Goal: Book appointment/travel/reservation

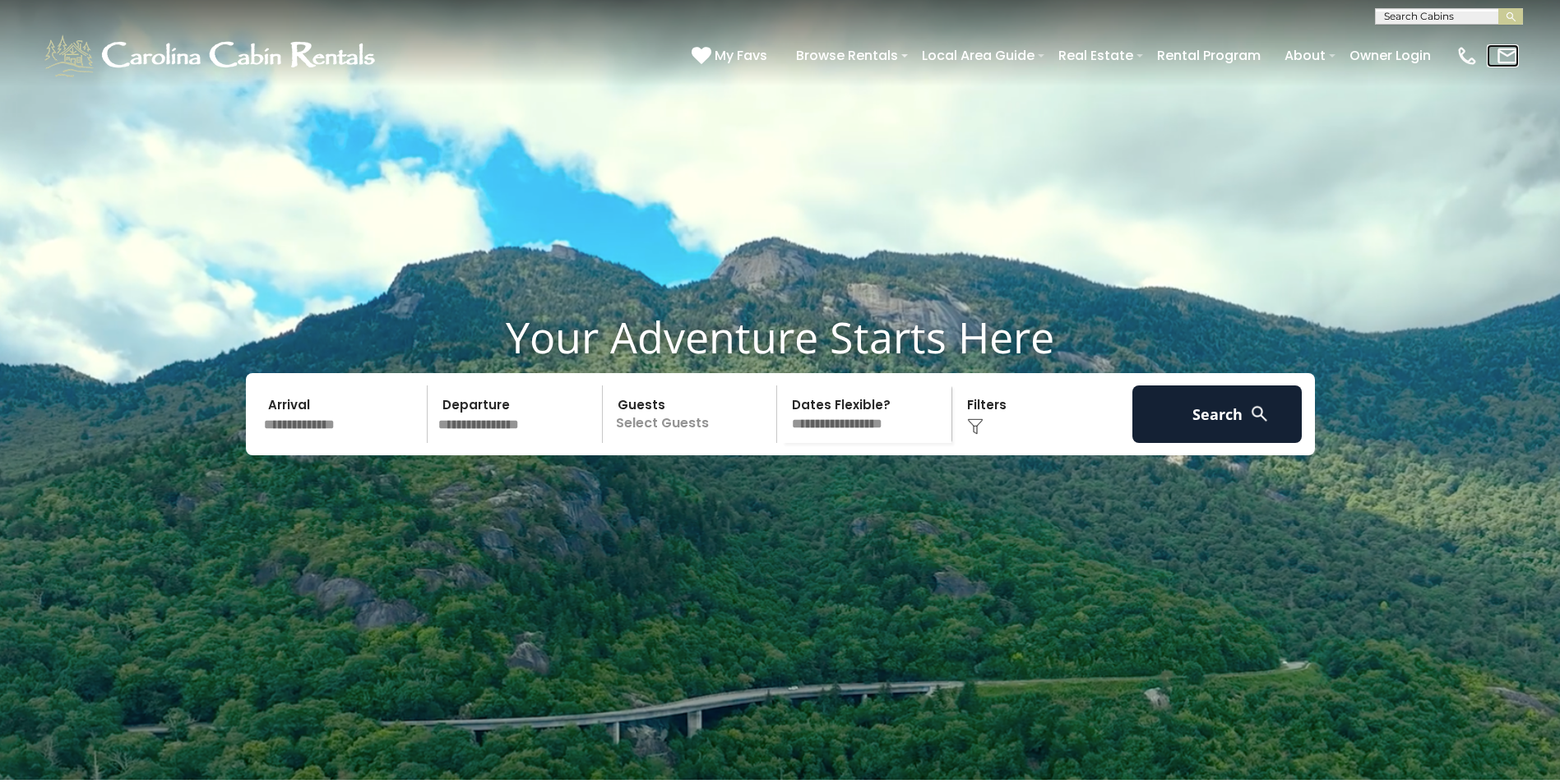
click at [1504, 56] on img at bounding box center [1508, 56] width 23 height 23
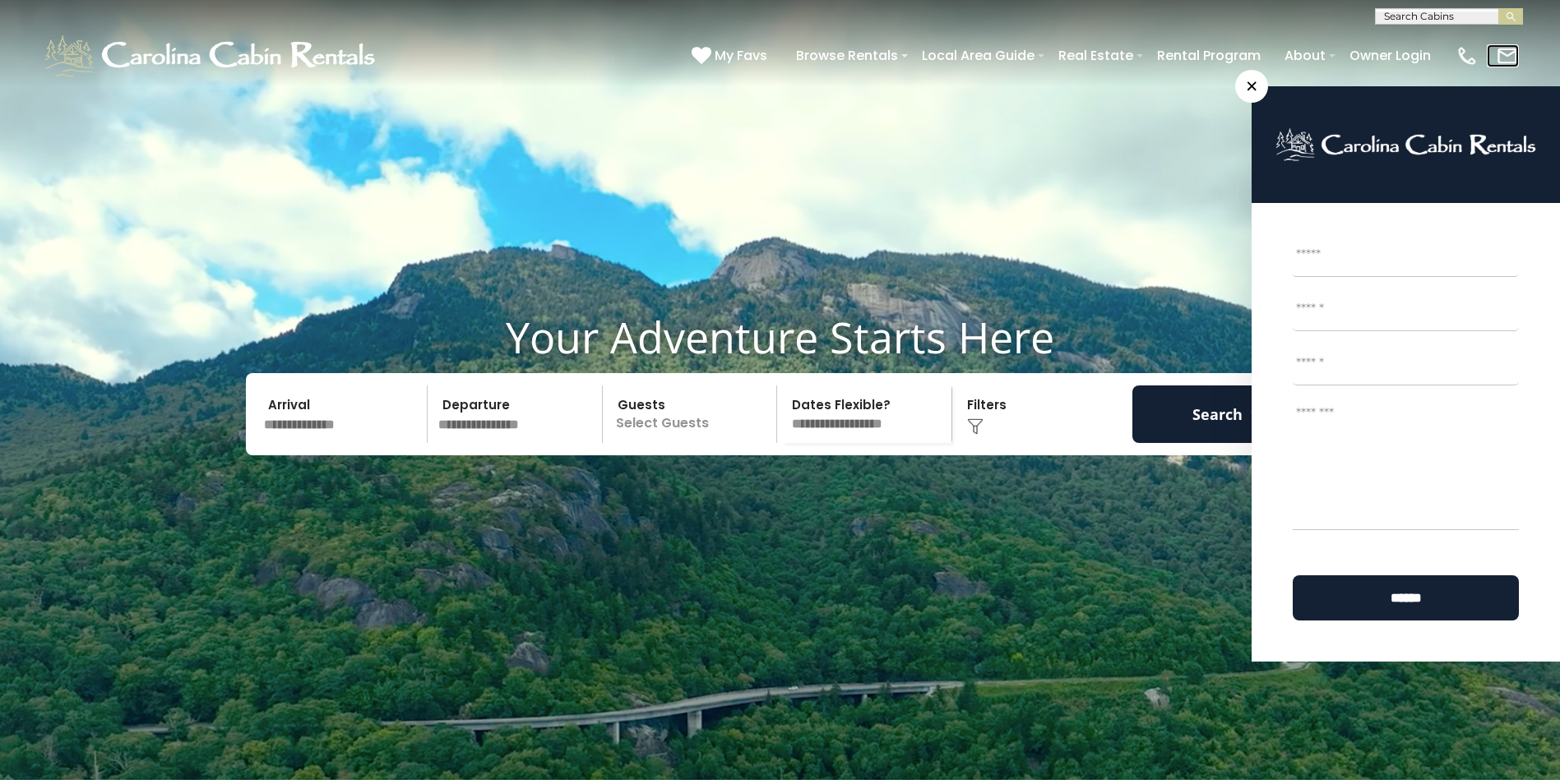
click at [1504, 56] on img at bounding box center [1508, 56] width 23 height 23
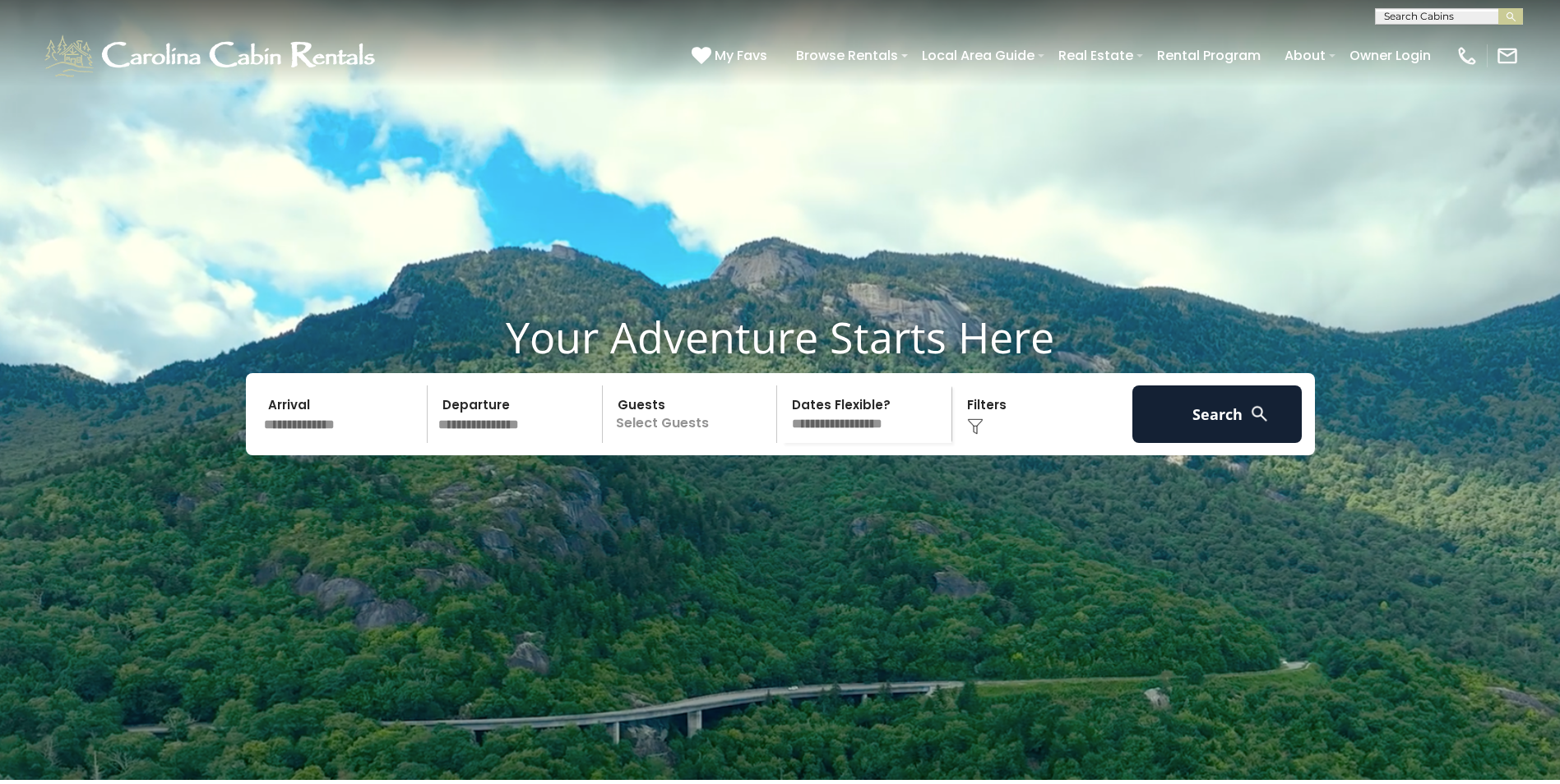
scroll to position [1, 0]
click at [1391, 16] on input "text" at bounding box center [1447, 18] width 144 height 16
type input "**********"
click at [1469, 39] on li "[GEOGRAPHIC_DATA]" at bounding box center [1449, 38] width 146 height 14
click at [1511, 20] on img "submit" at bounding box center [1511, 16] width 13 height 13
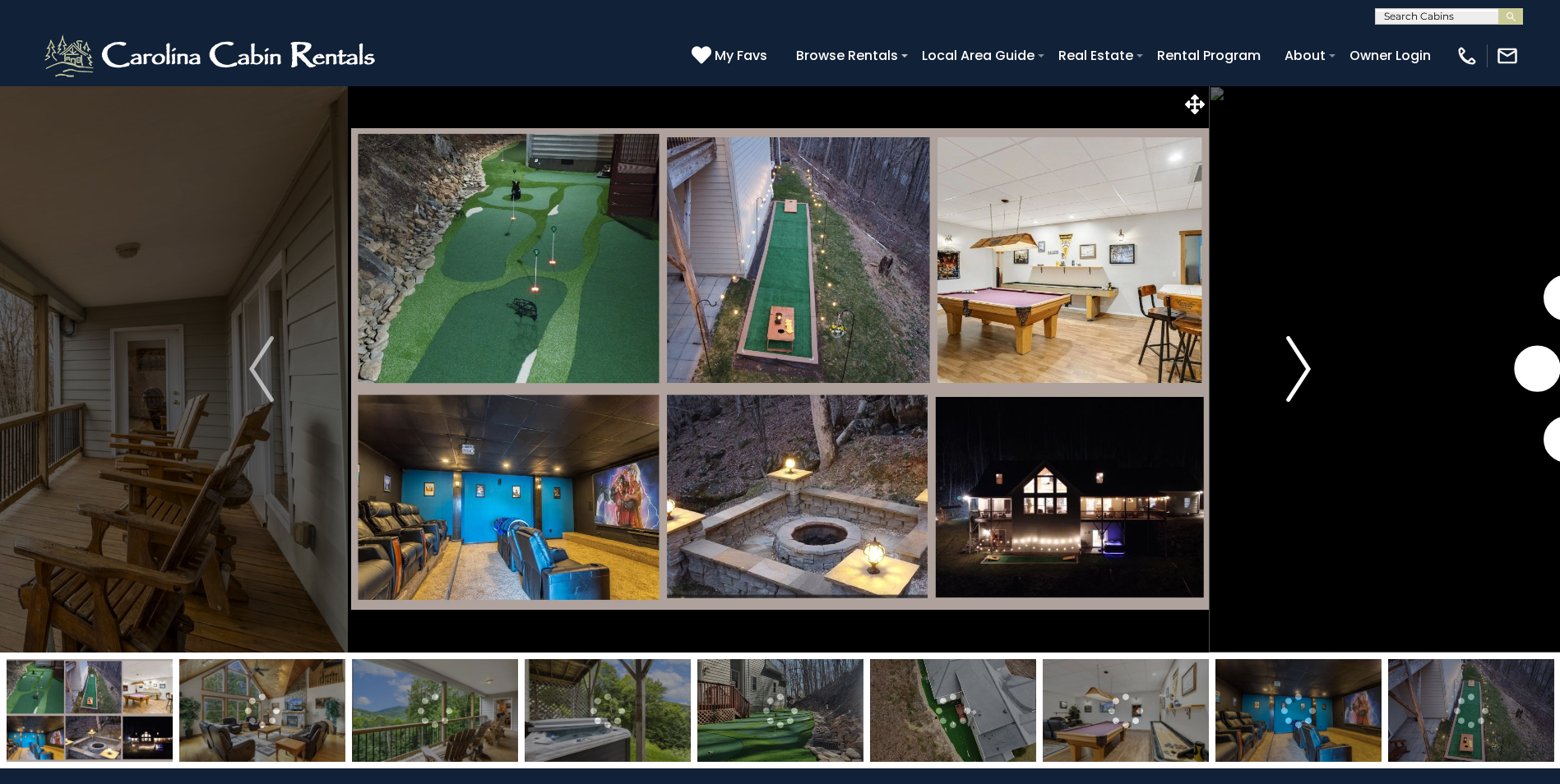
click at [1306, 367] on img "Next" at bounding box center [1299, 369] width 25 height 65
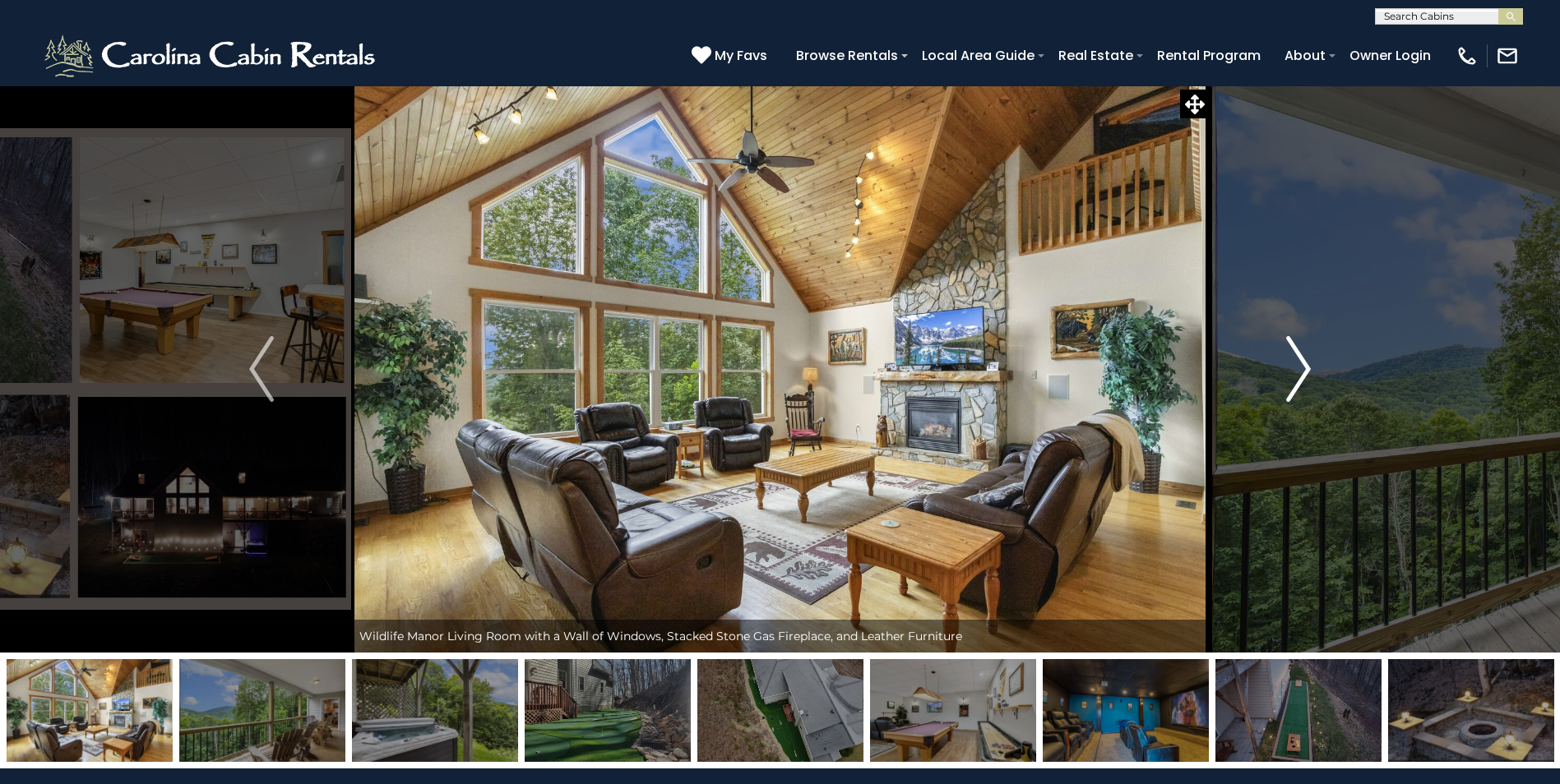
click at [1306, 367] on img "Next" at bounding box center [1299, 369] width 25 height 65
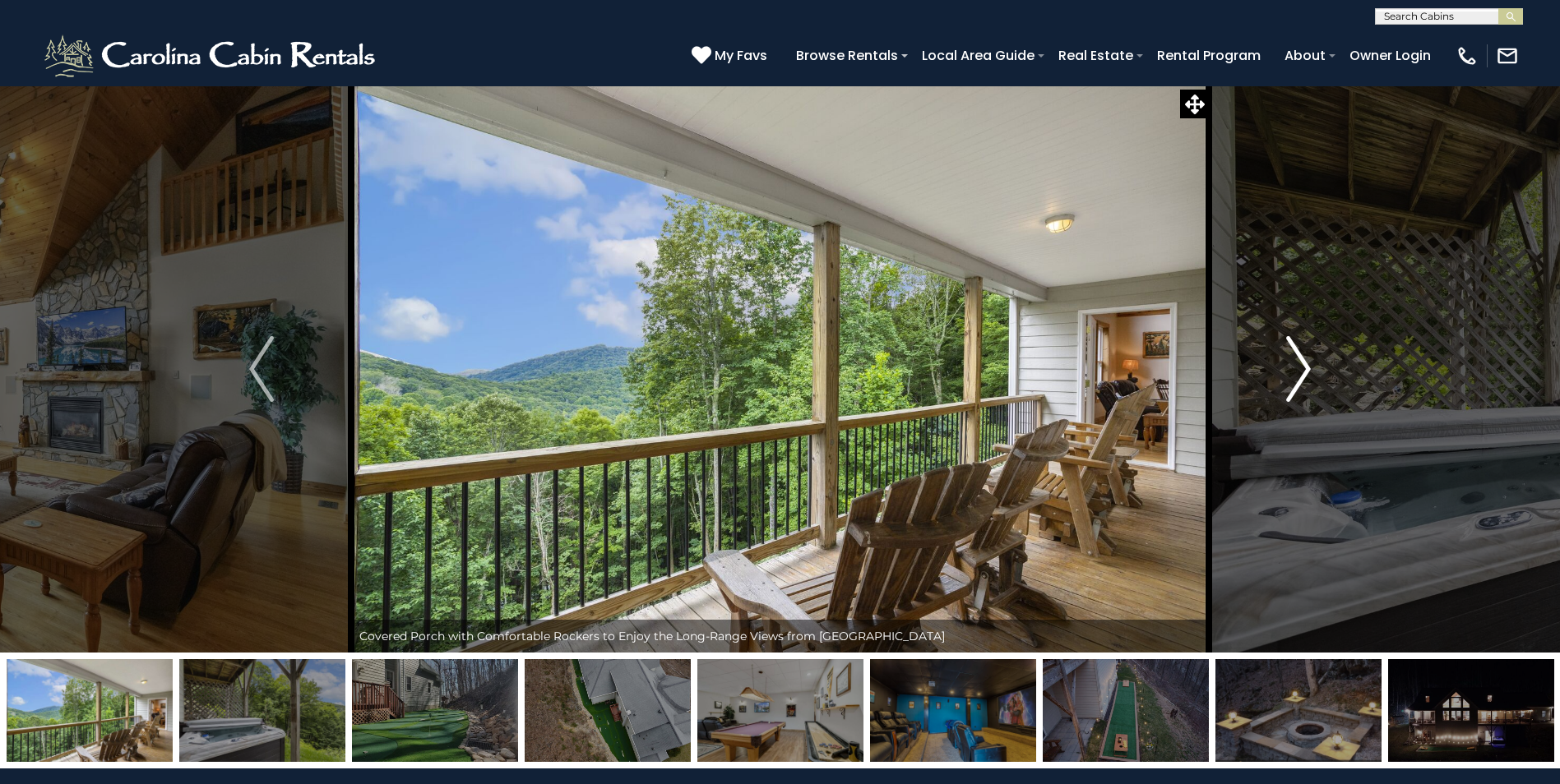
click at [1306, 367] on img "Next" at bounding box center [1299, 369] width 25 height 65
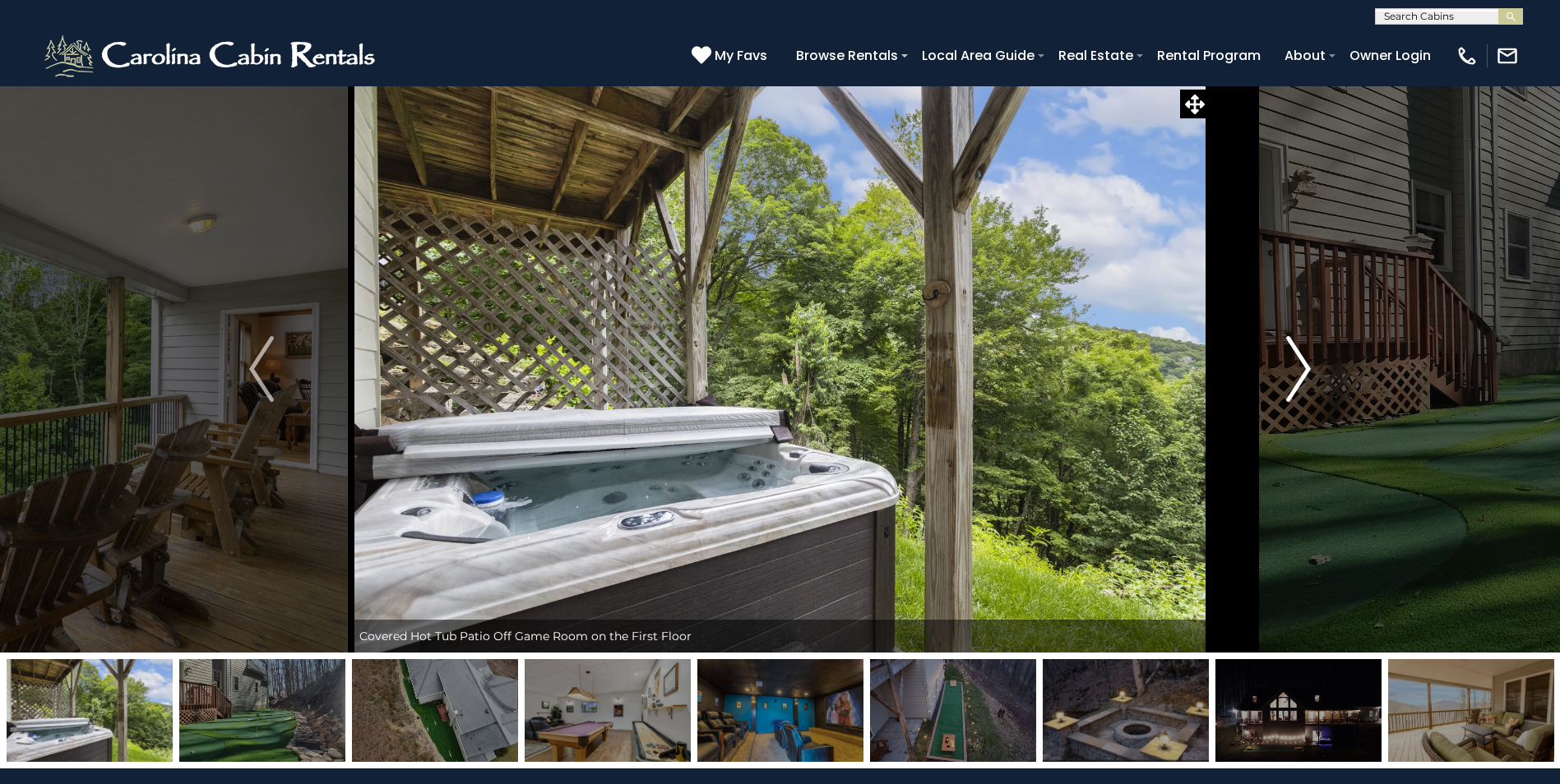
click at [1306, 367] on img "Next" at bounding box center [1299, 369] width 25 height 65
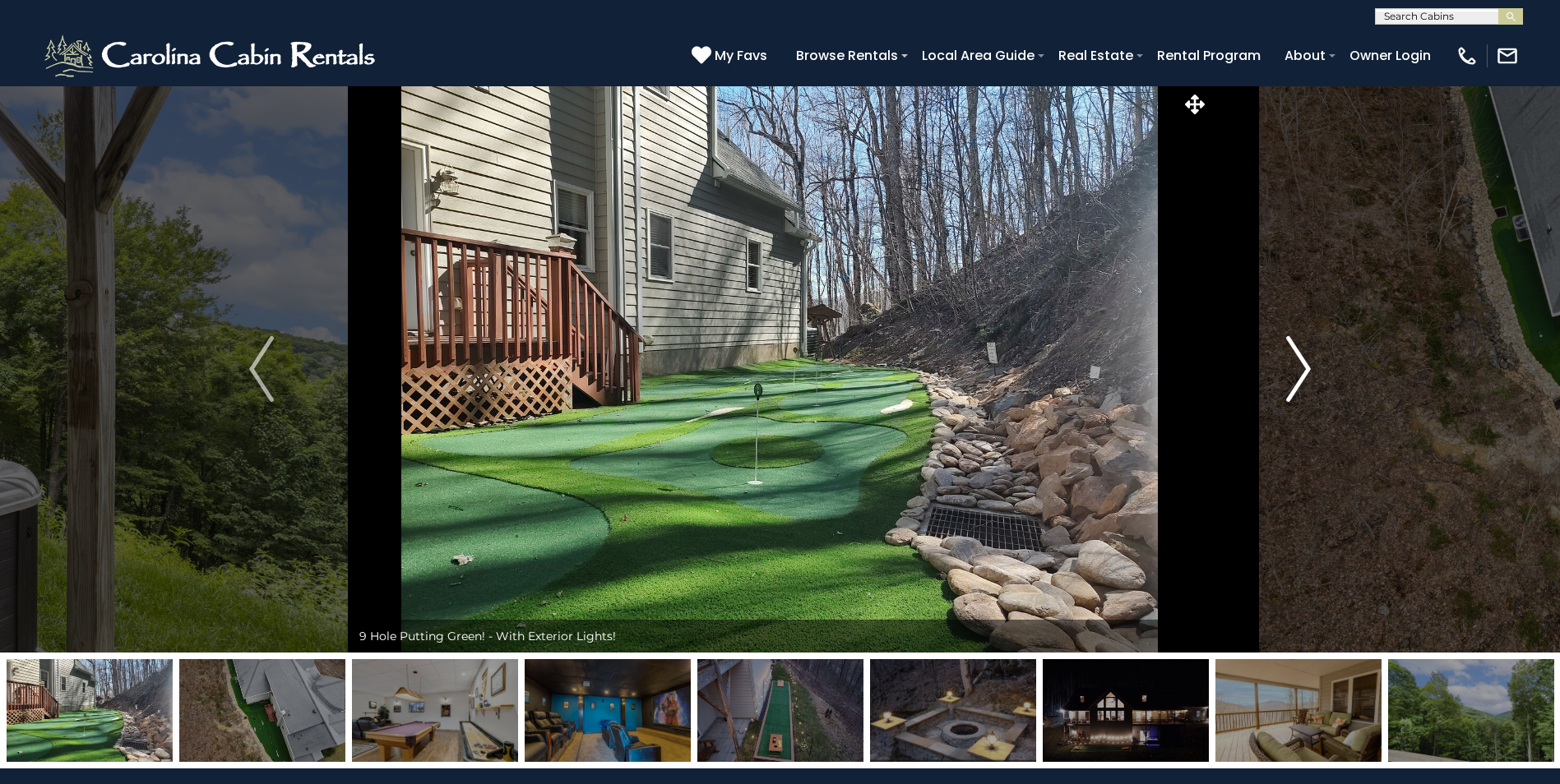
click at [1306, 367] on img "Next" at bounding box center [1299, 369] width 25 height 65
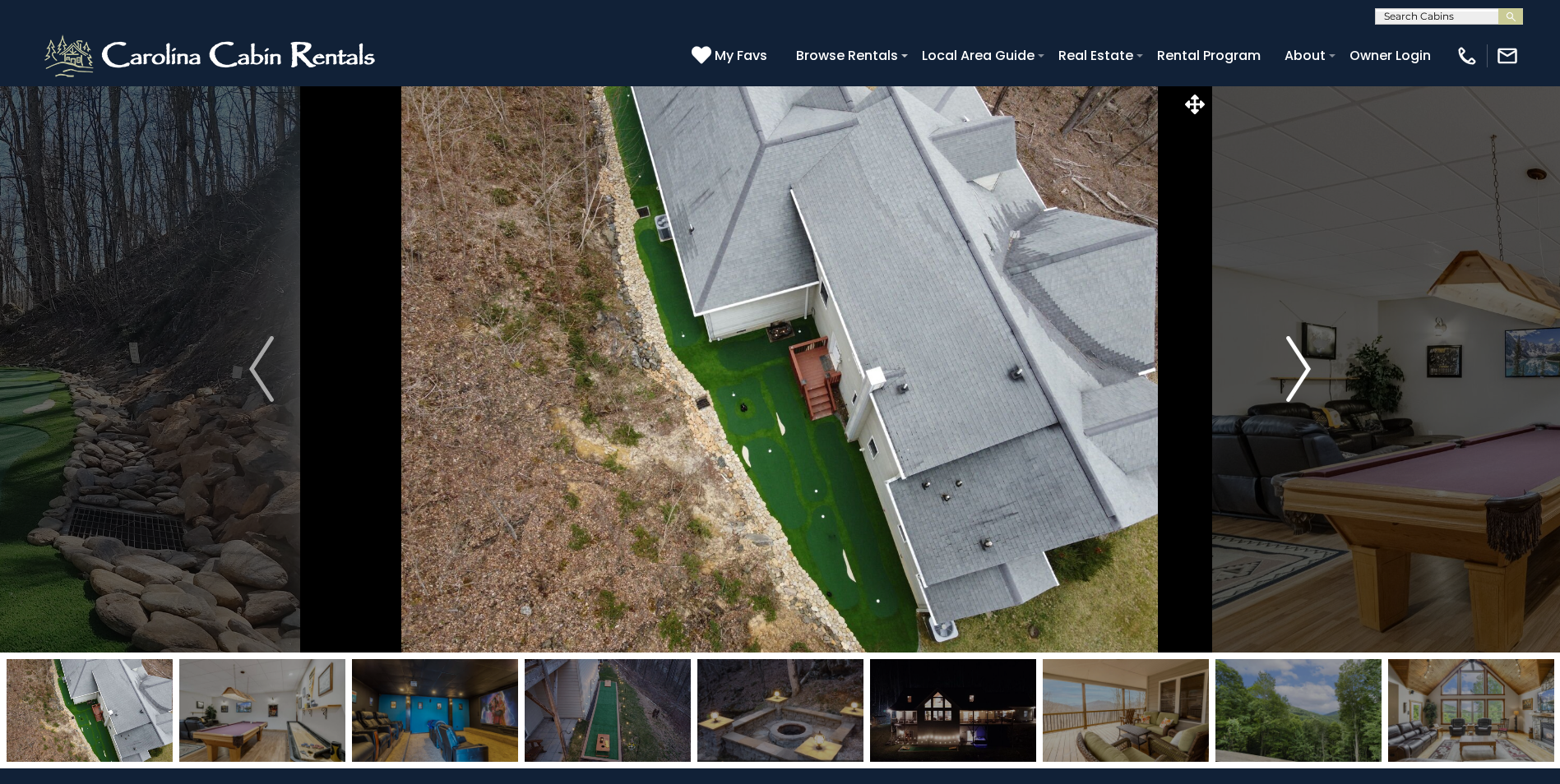
click at [1306, 367] on img "Next" at bounding box center [1299, 369] width 25 height 65
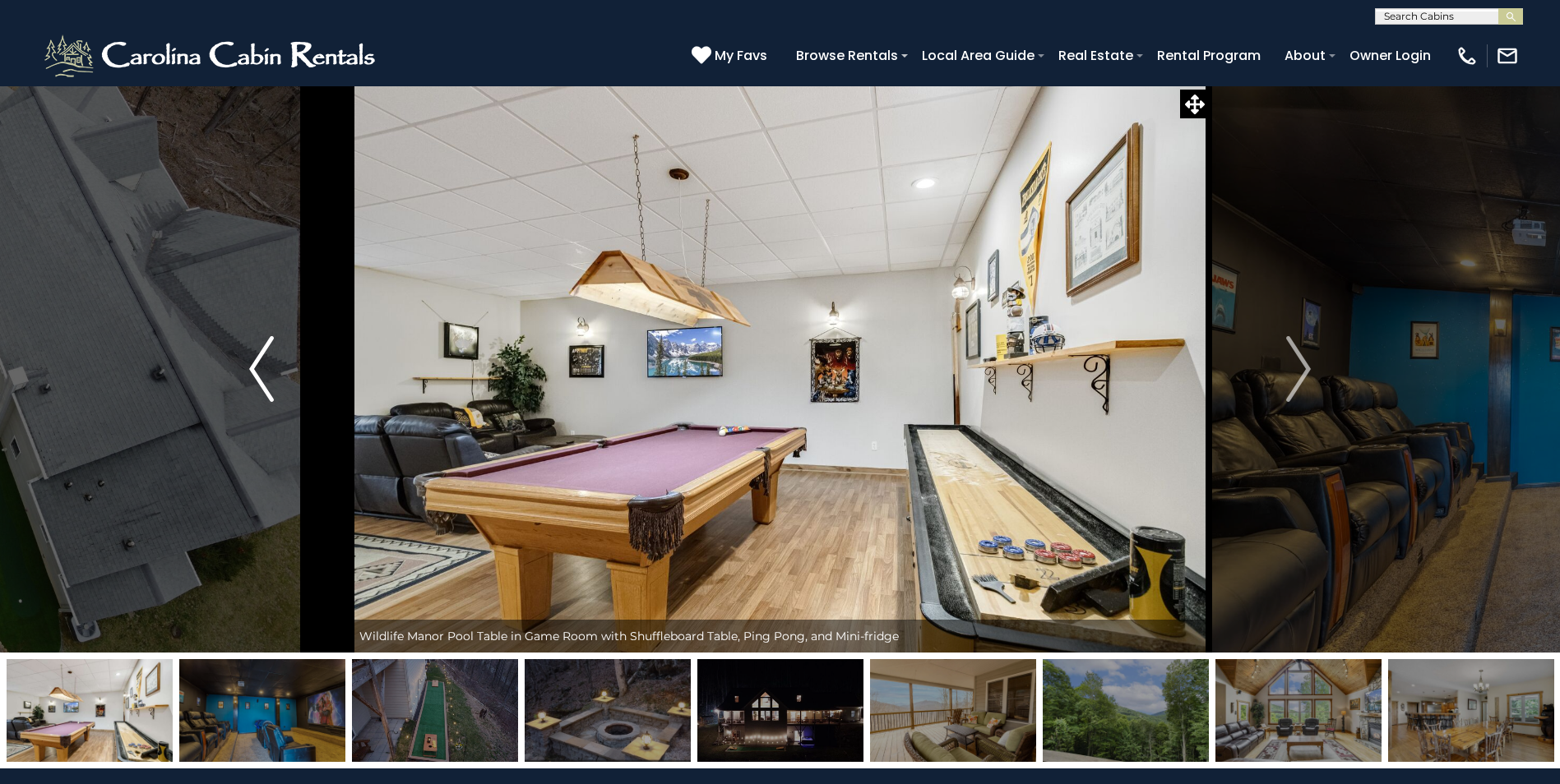
click at [252, 368] on img "Previous" at bounding box center [262, 369] width 25 height 65
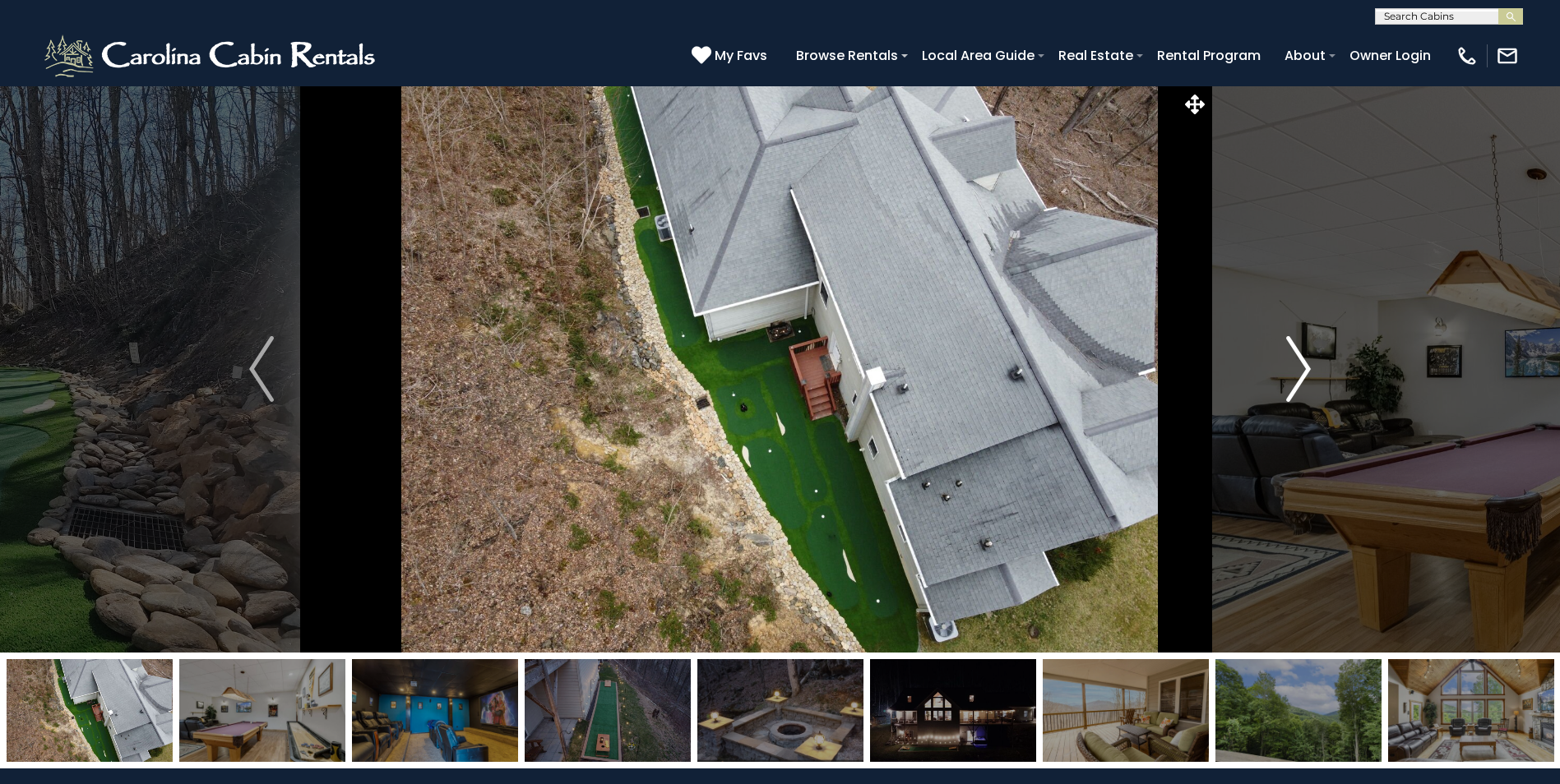
click at [1300, 366] on img "Next" at bounding box center [1299, 369] width 25 height 65
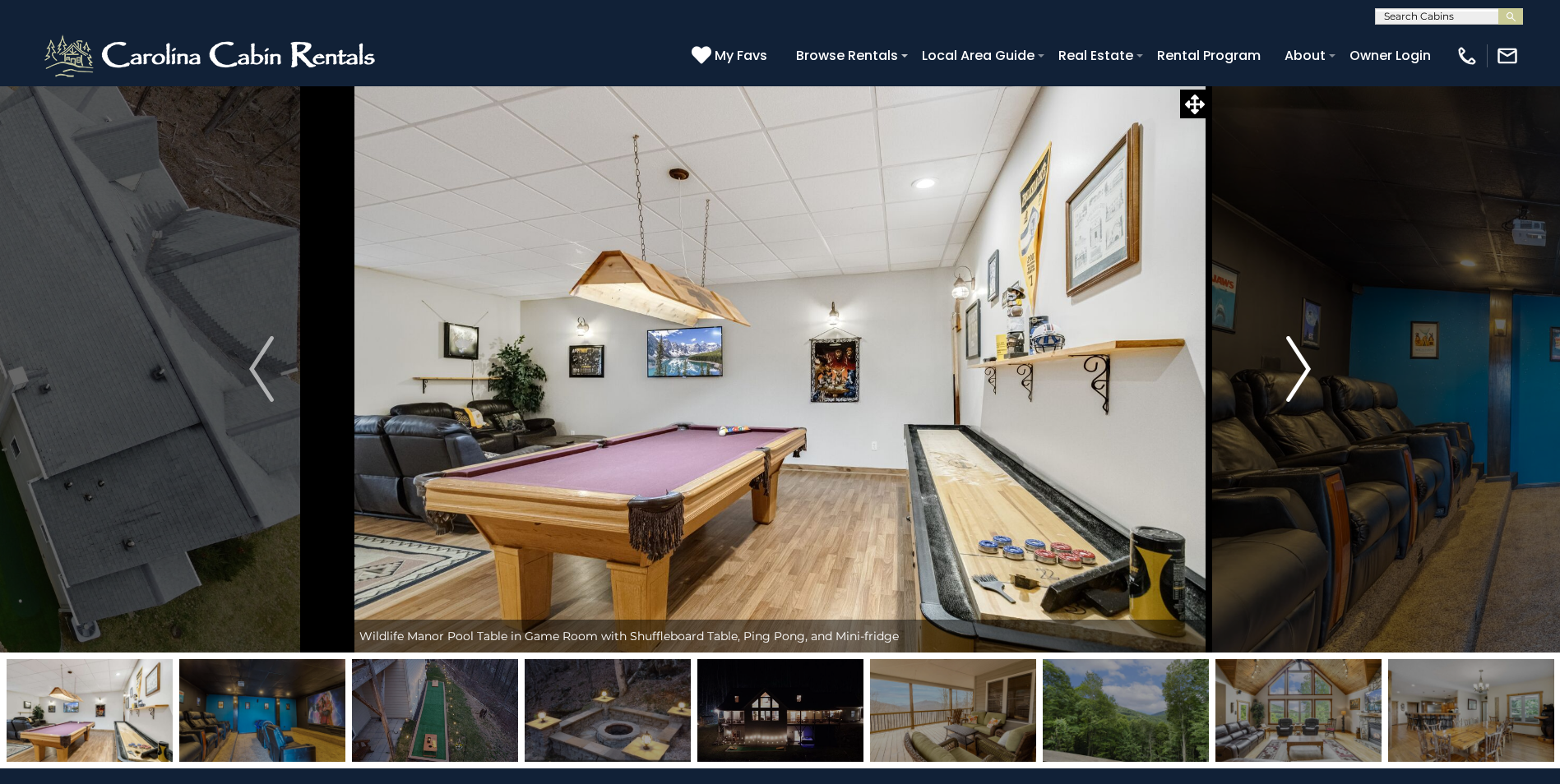
click at [1304, 366] on img "Next" at bounding box center [1299, 369] width 25 height 65
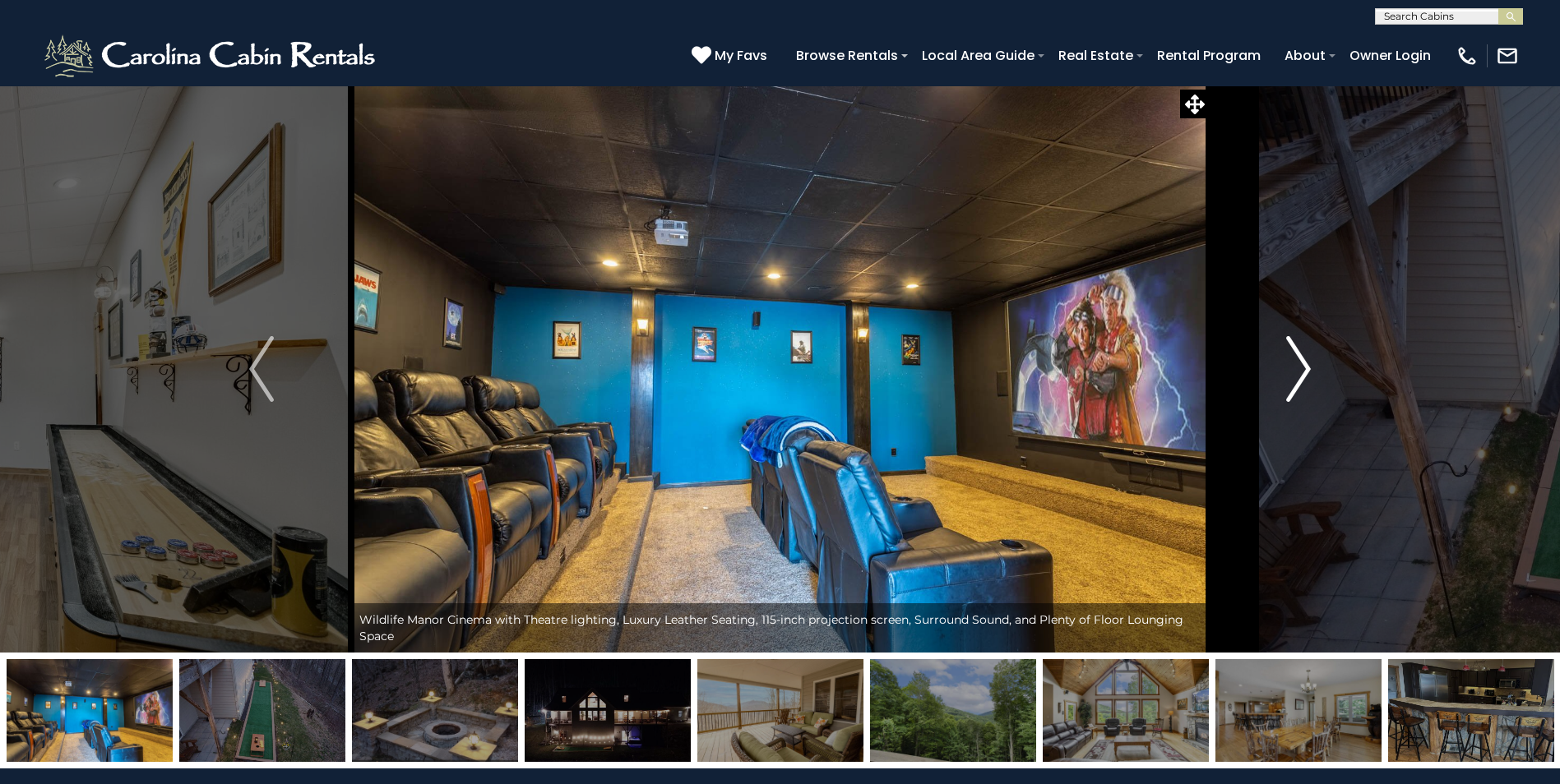
click at [1304, 366] on img "Next" at bounding box center [1299, 369] width 25 height 65
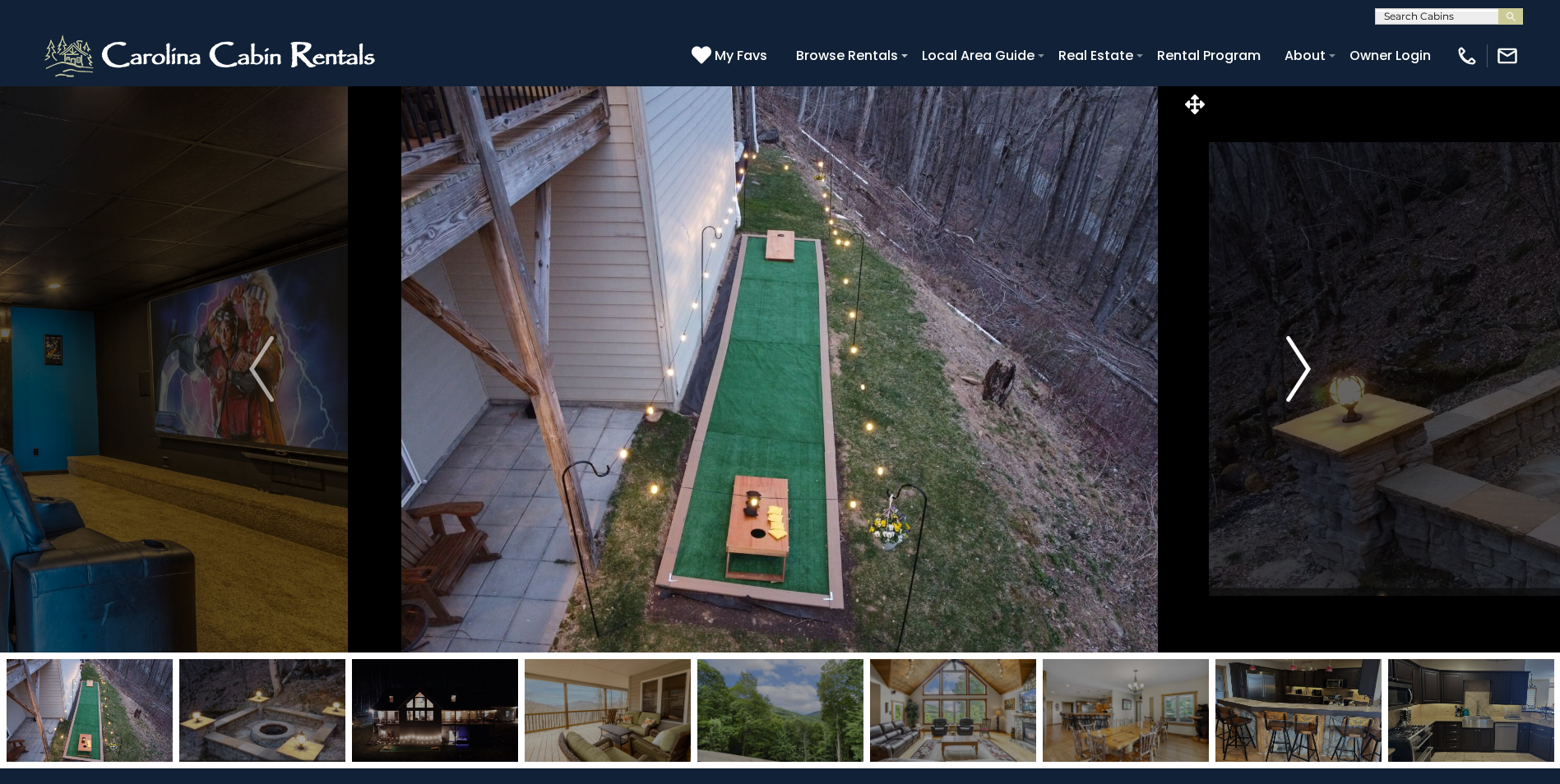
click at [1304, 366] on img "Next" at bounding box center [1299, 369] width 25 height 65
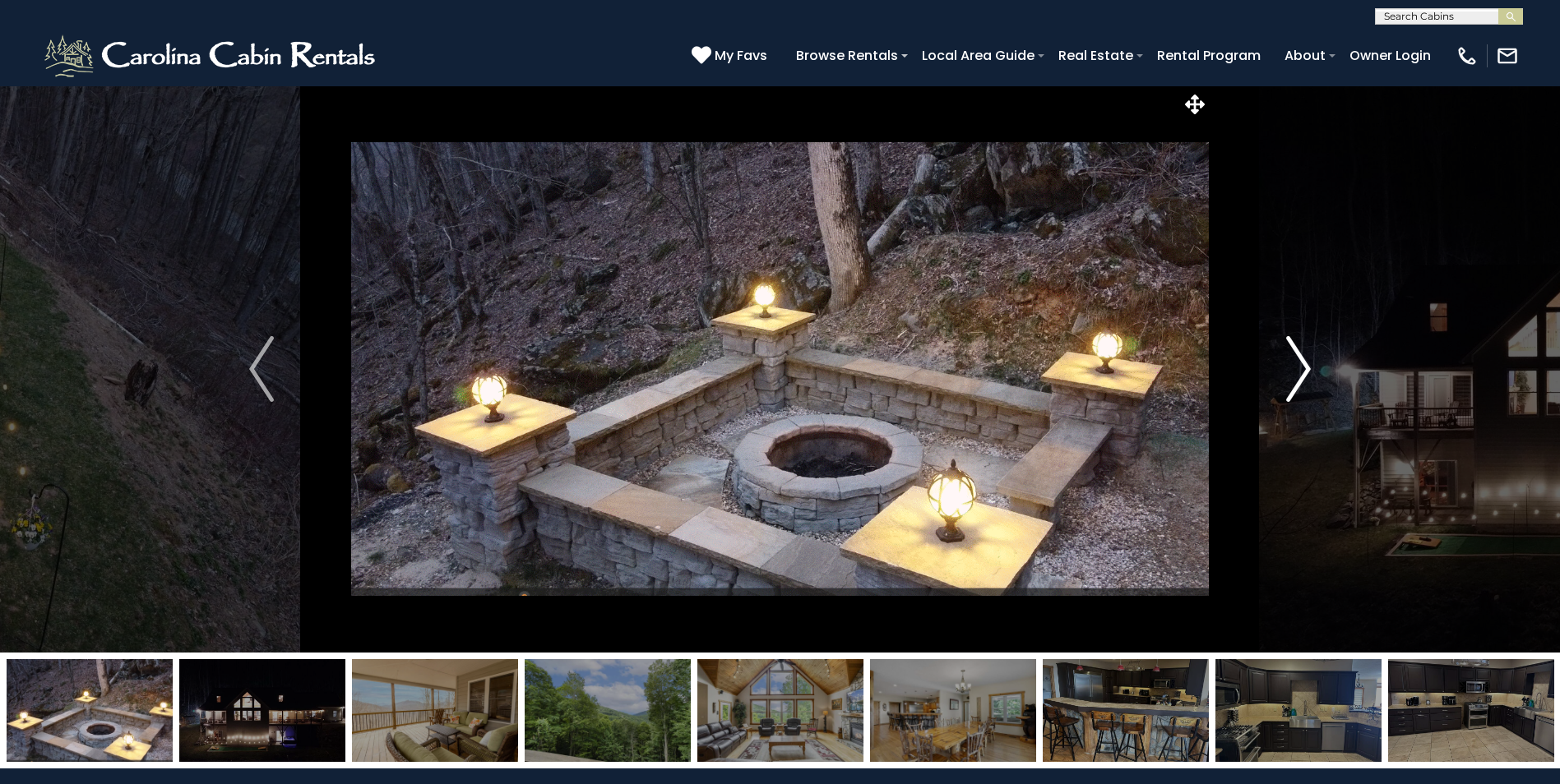
click at [1304, 366] on img "Next" at bounding box center [1299, 369] width 25 height 65
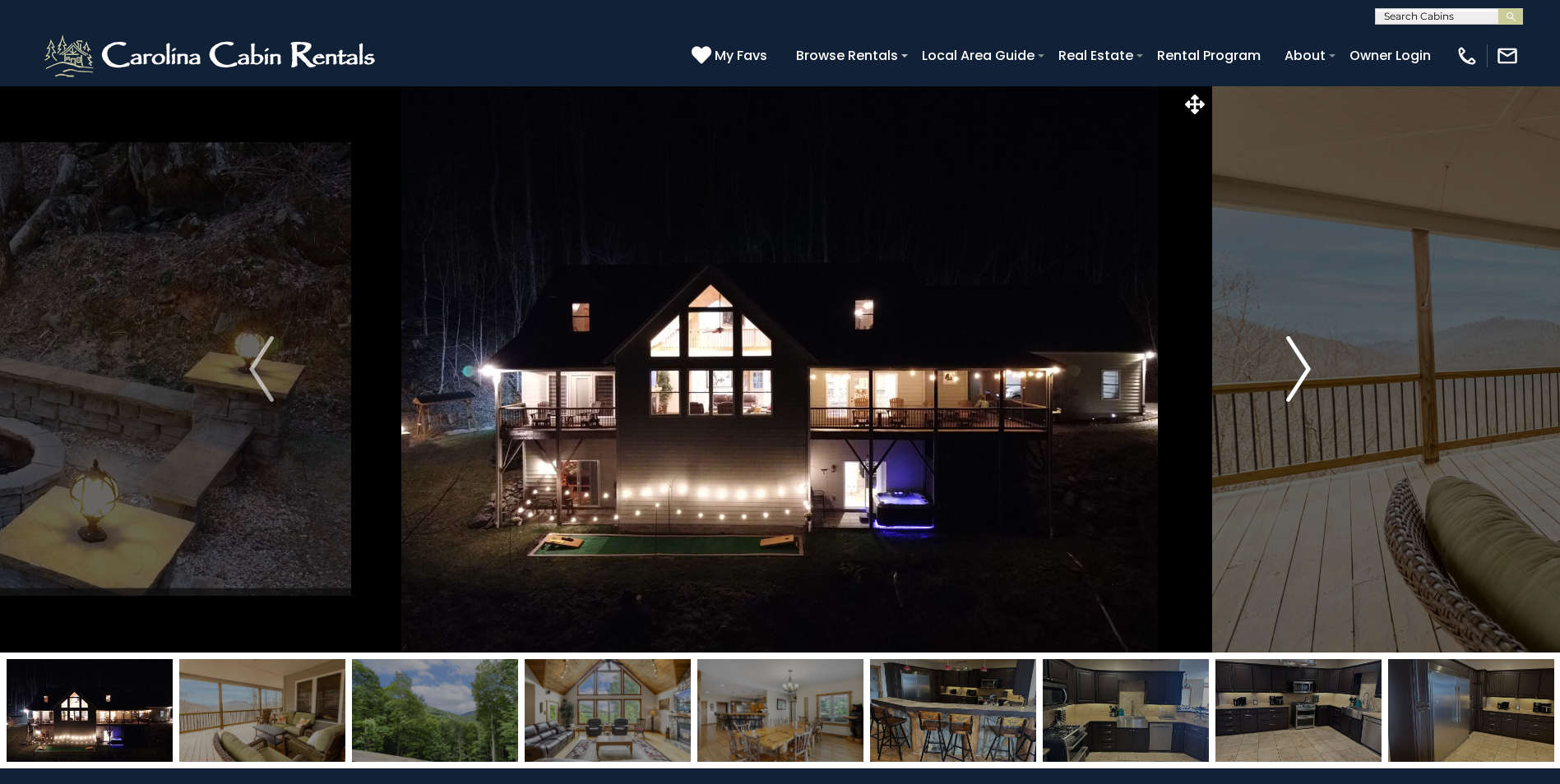
click at [1304, 366] on img "Next" at bounding box center [1299, 369] width 25 height 65
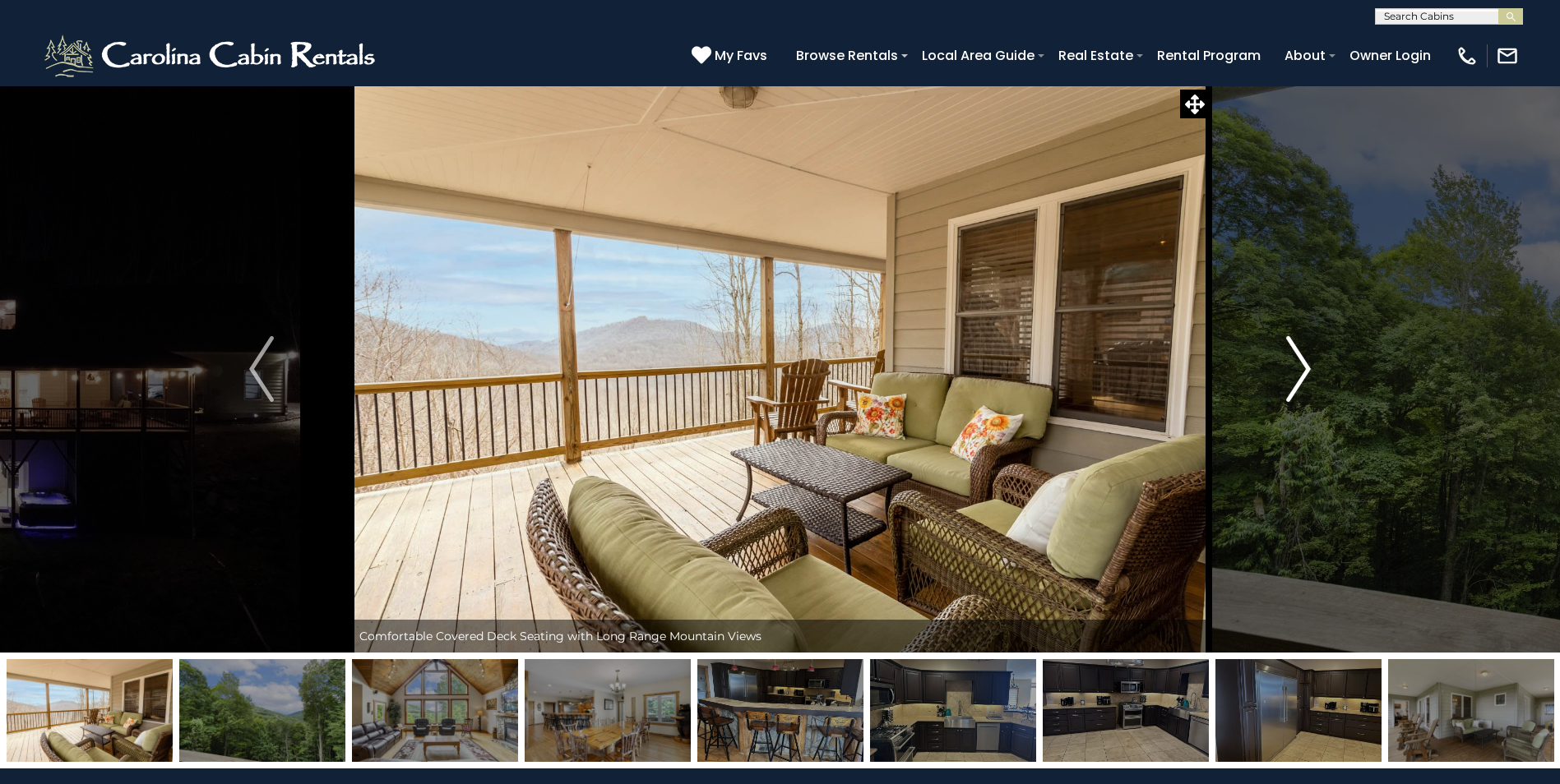
click at [1304, 366] on img "Next" at bounding box center [1299, 369] width 25 height 65
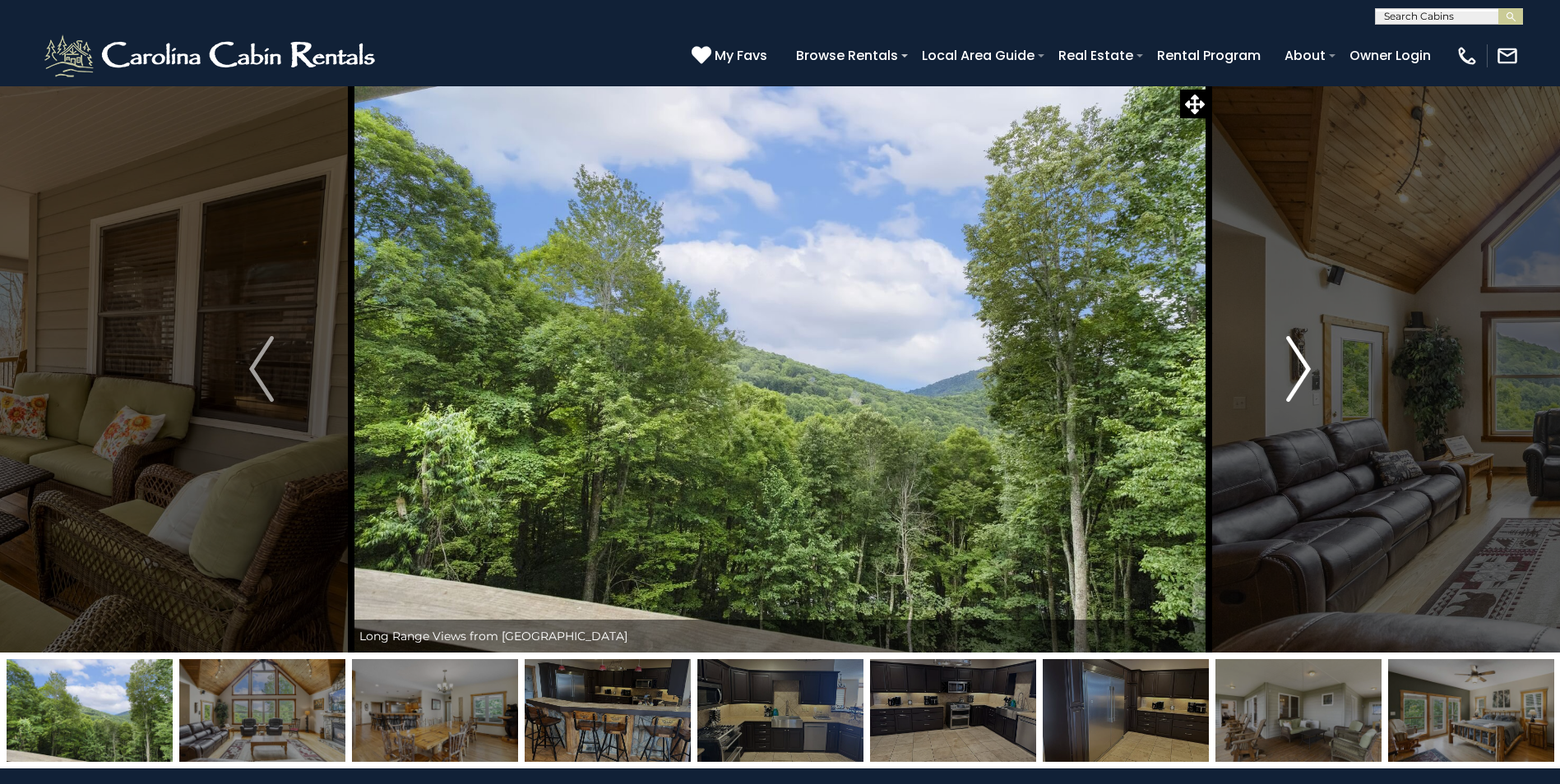
click at [1304, 366] on img "Next" at bounding box center [1299, 369] width 25 height 65
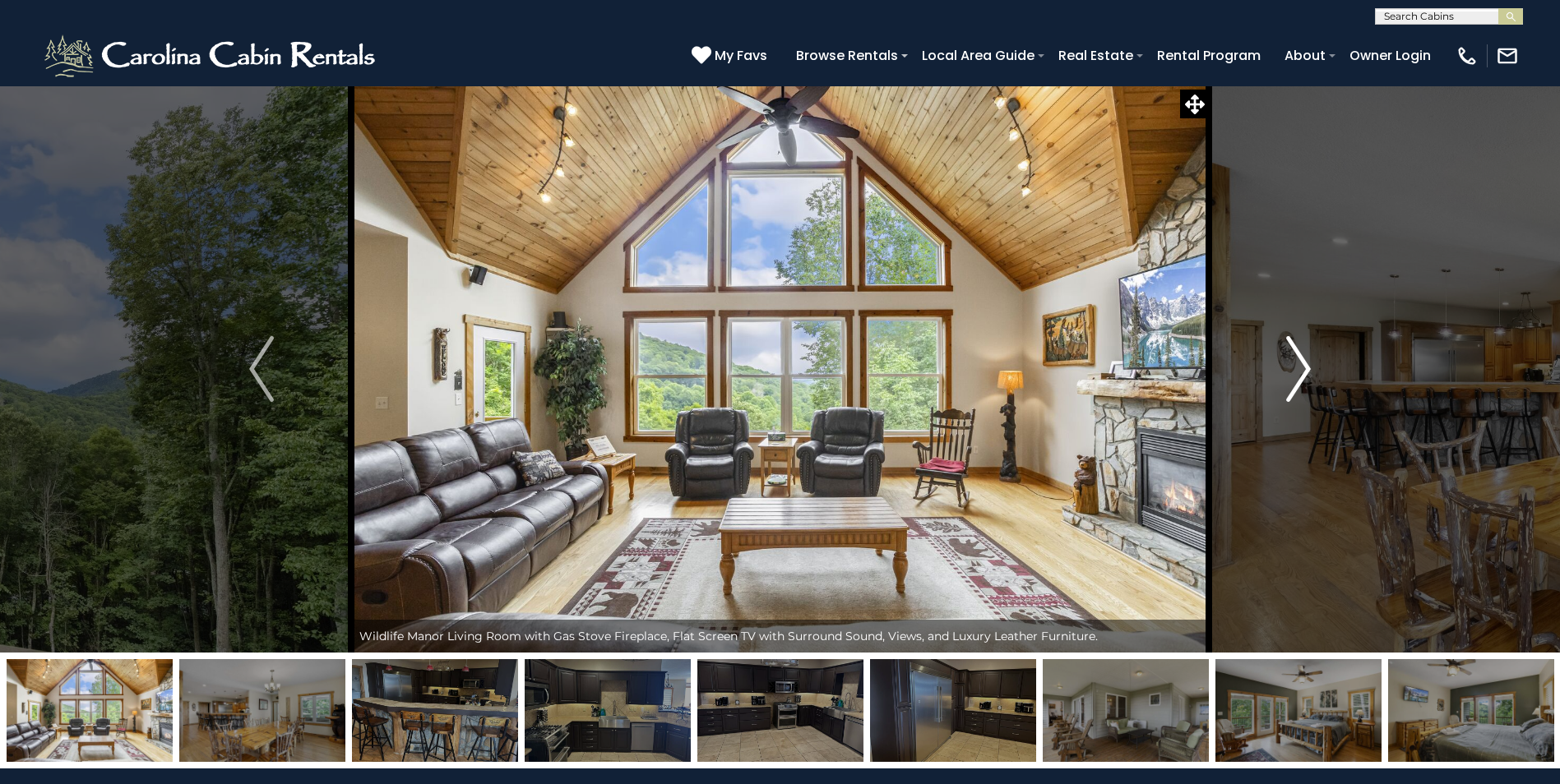
click at [1304, 366] on img "Next" at bounding box center [1299, 369] width 25 height 65
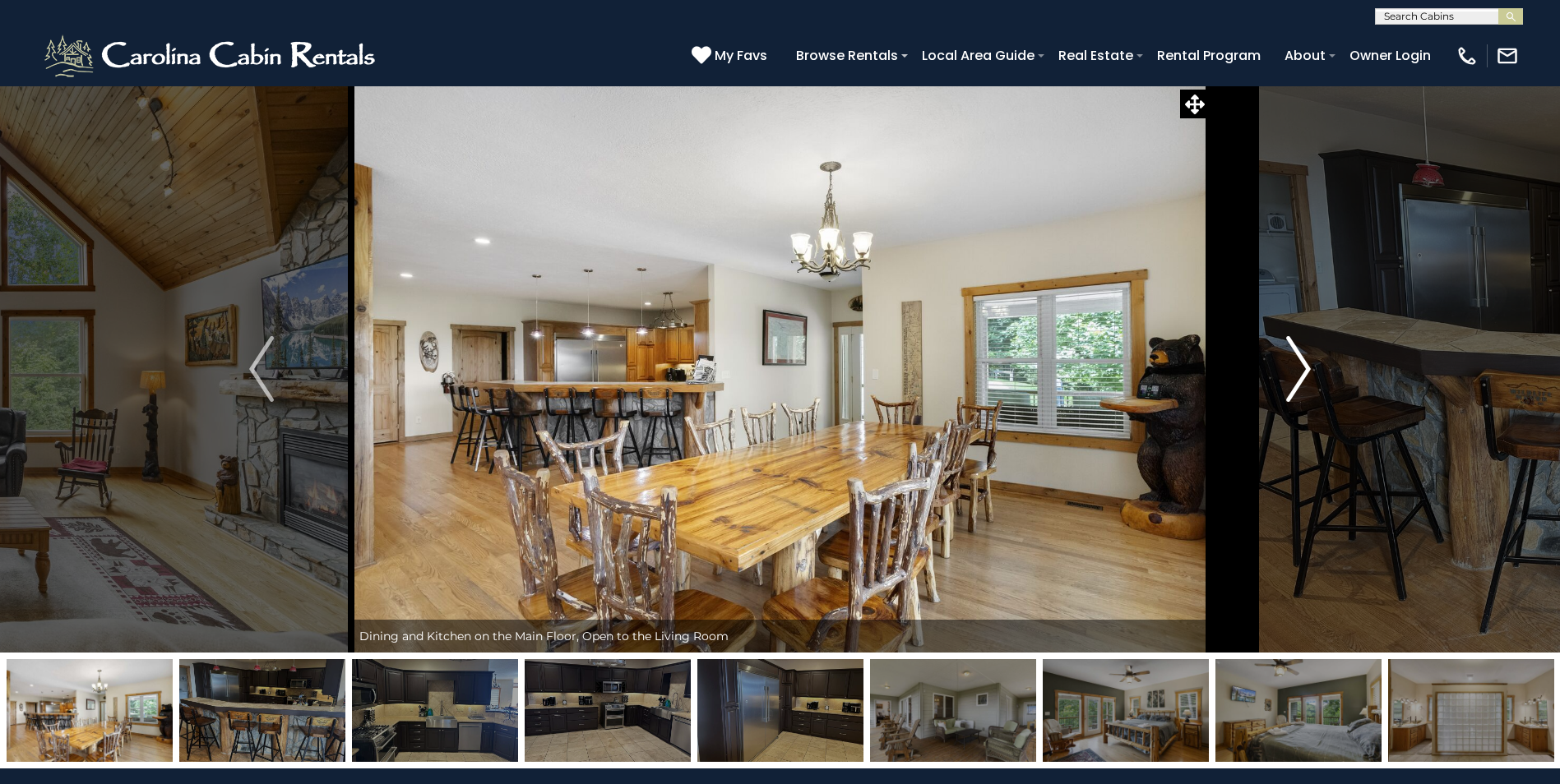
click at [1304, 366] on img "Next" at bounding box center [1299, 369] width 25 height 65
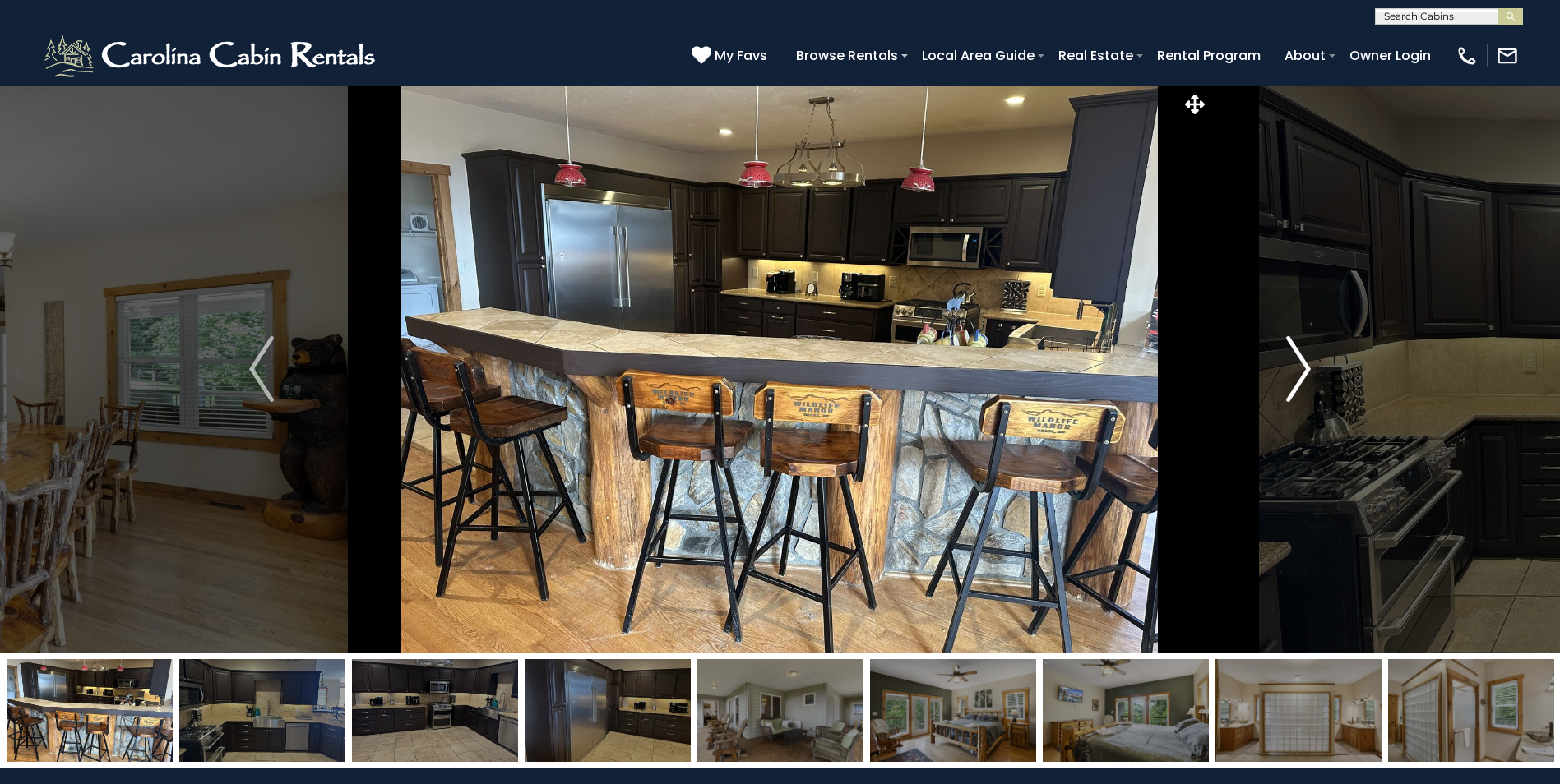
click at [1304, 366] on img "Next" at bounding box center [1299, 369] width 25 height 65
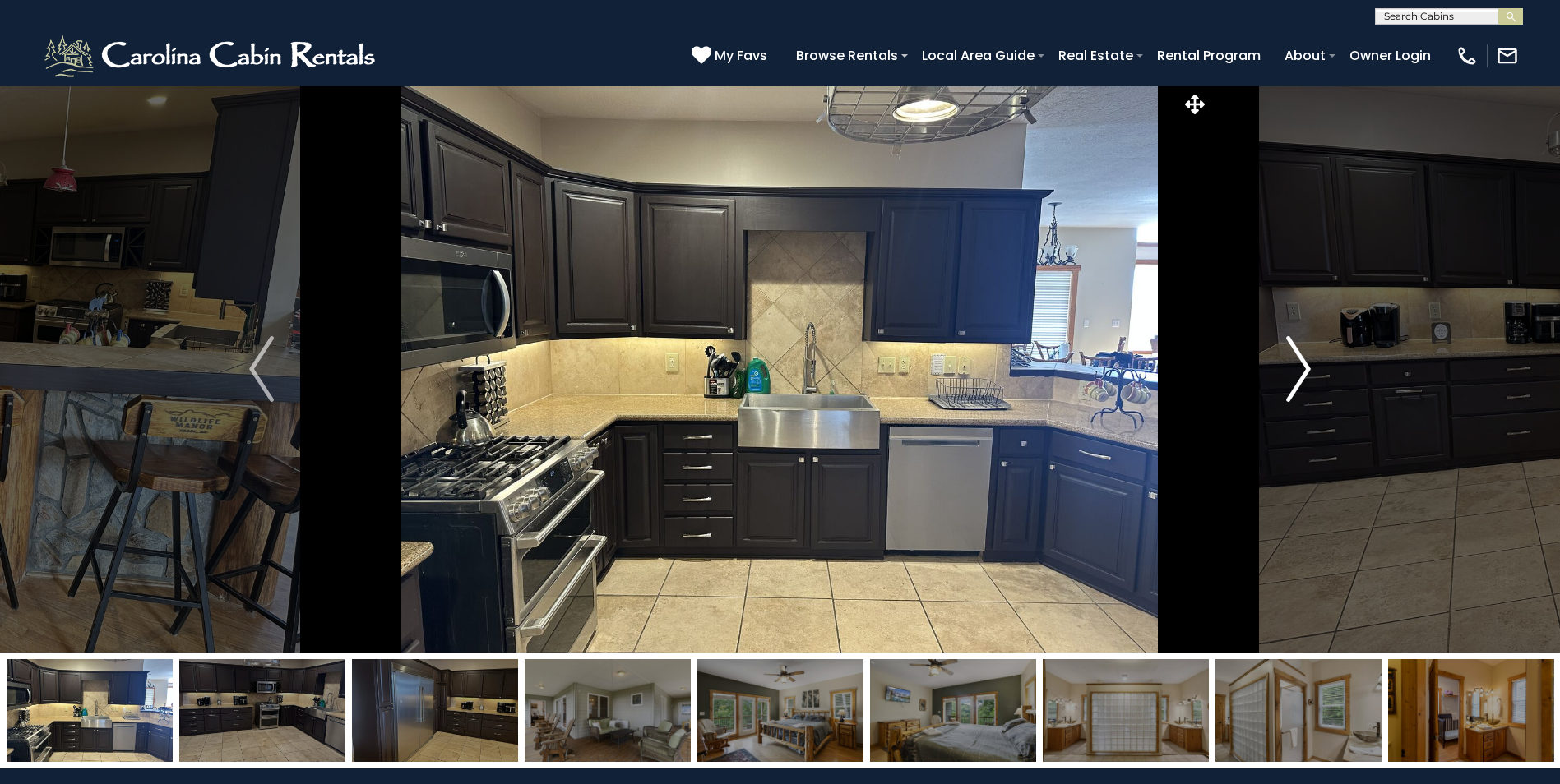
click at [1304, 366] on img "Next" at bounding box center [1299, 369] width 25 height 65
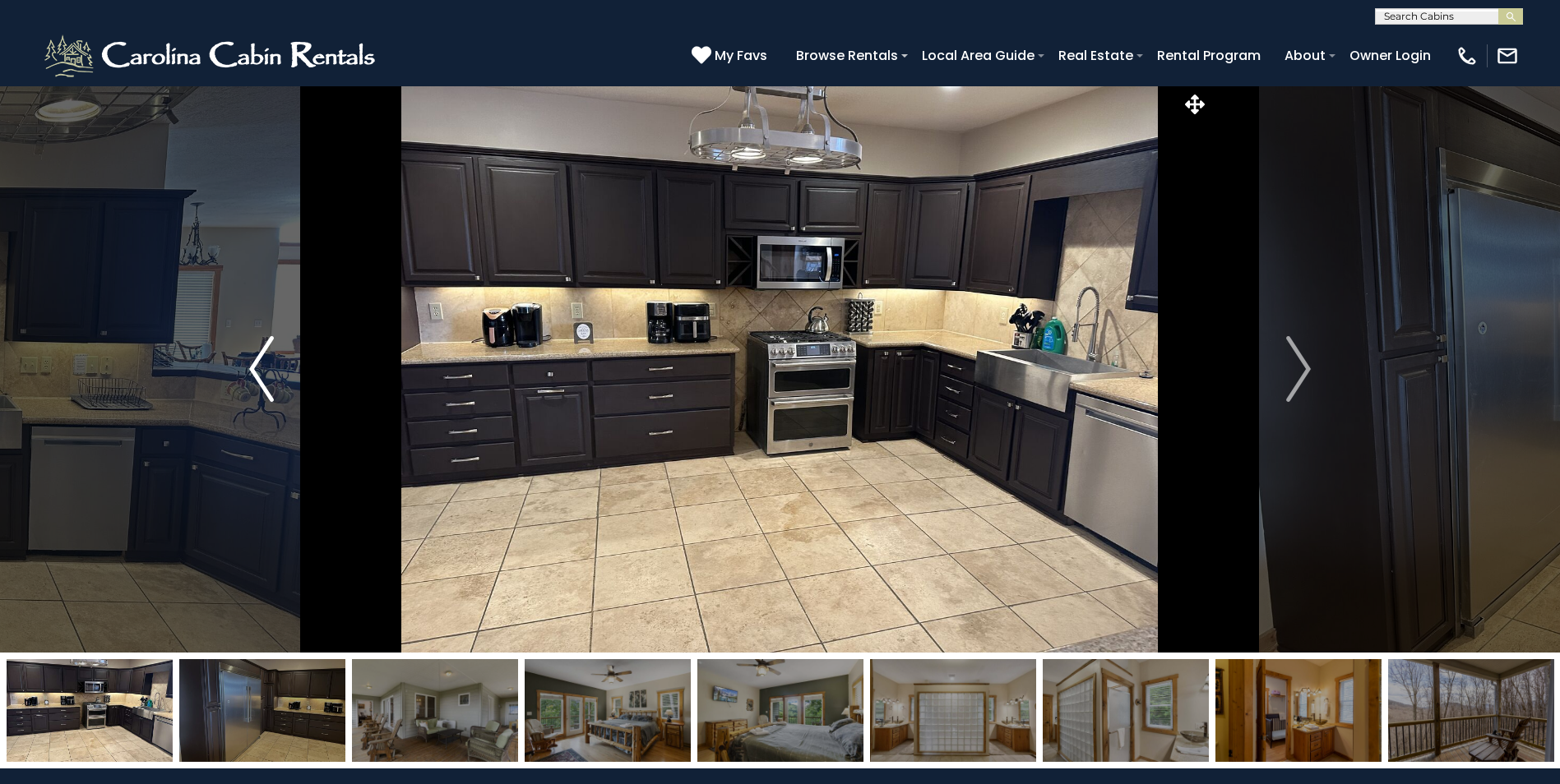
click at [239, 368] on button "Previous" at bounding box center [261, 369] width 179 height 567
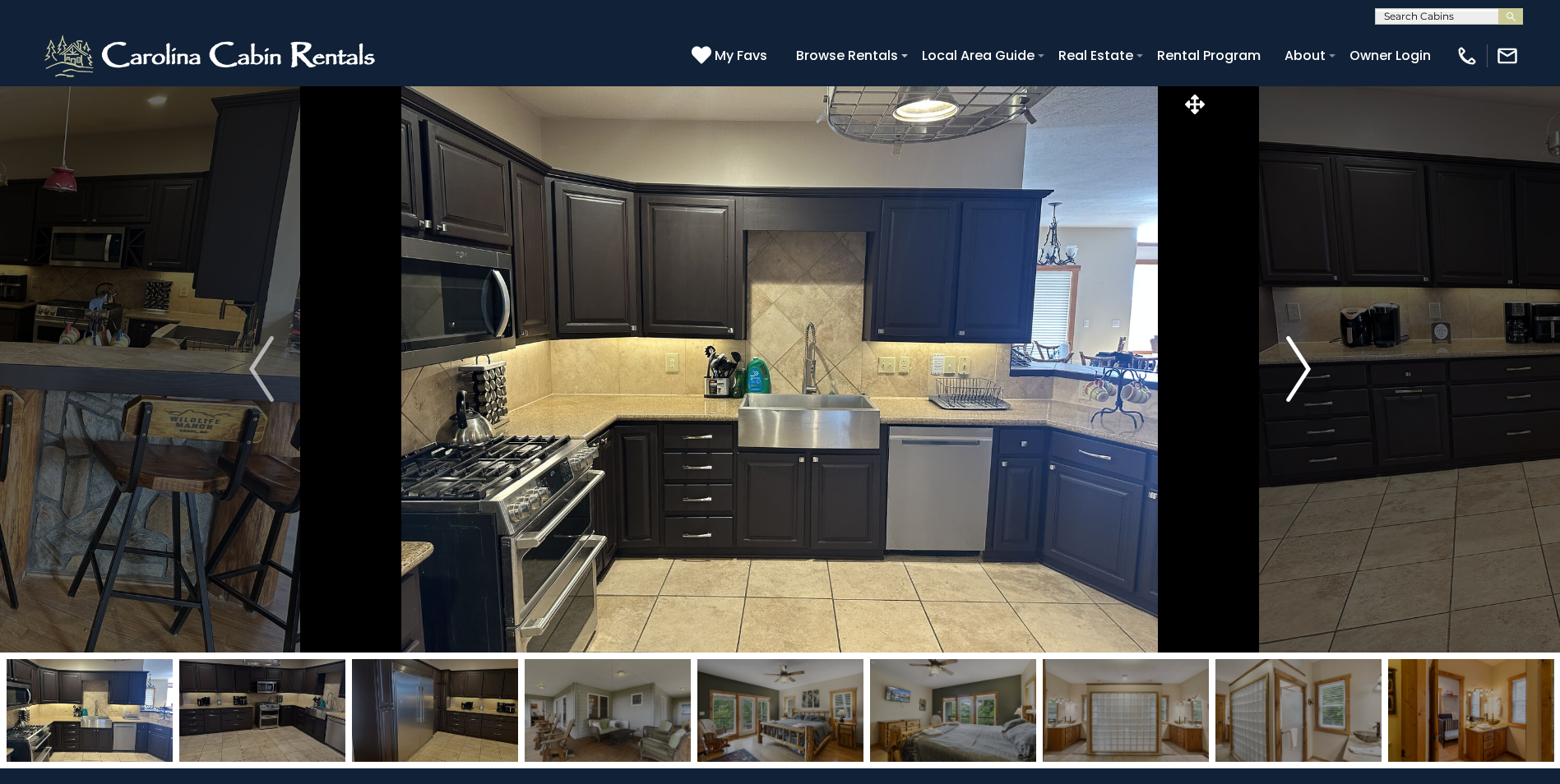
click at [1310, 366] on img "Next" at bounding box center [1299, 369] width 25 height 65
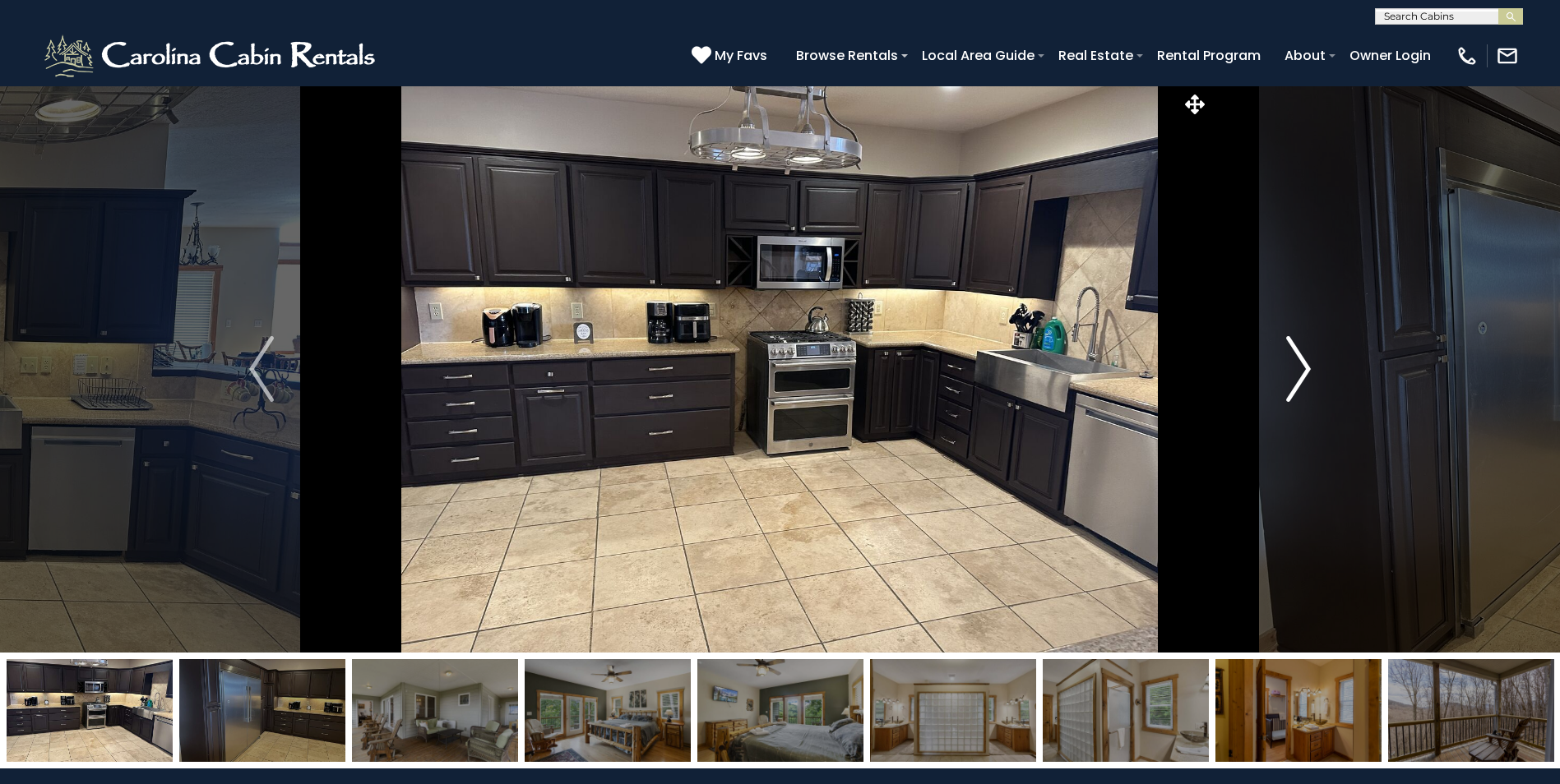
click at [1309, 366] on img "Next" at bounding box center [1299, 369] width 25 height 65
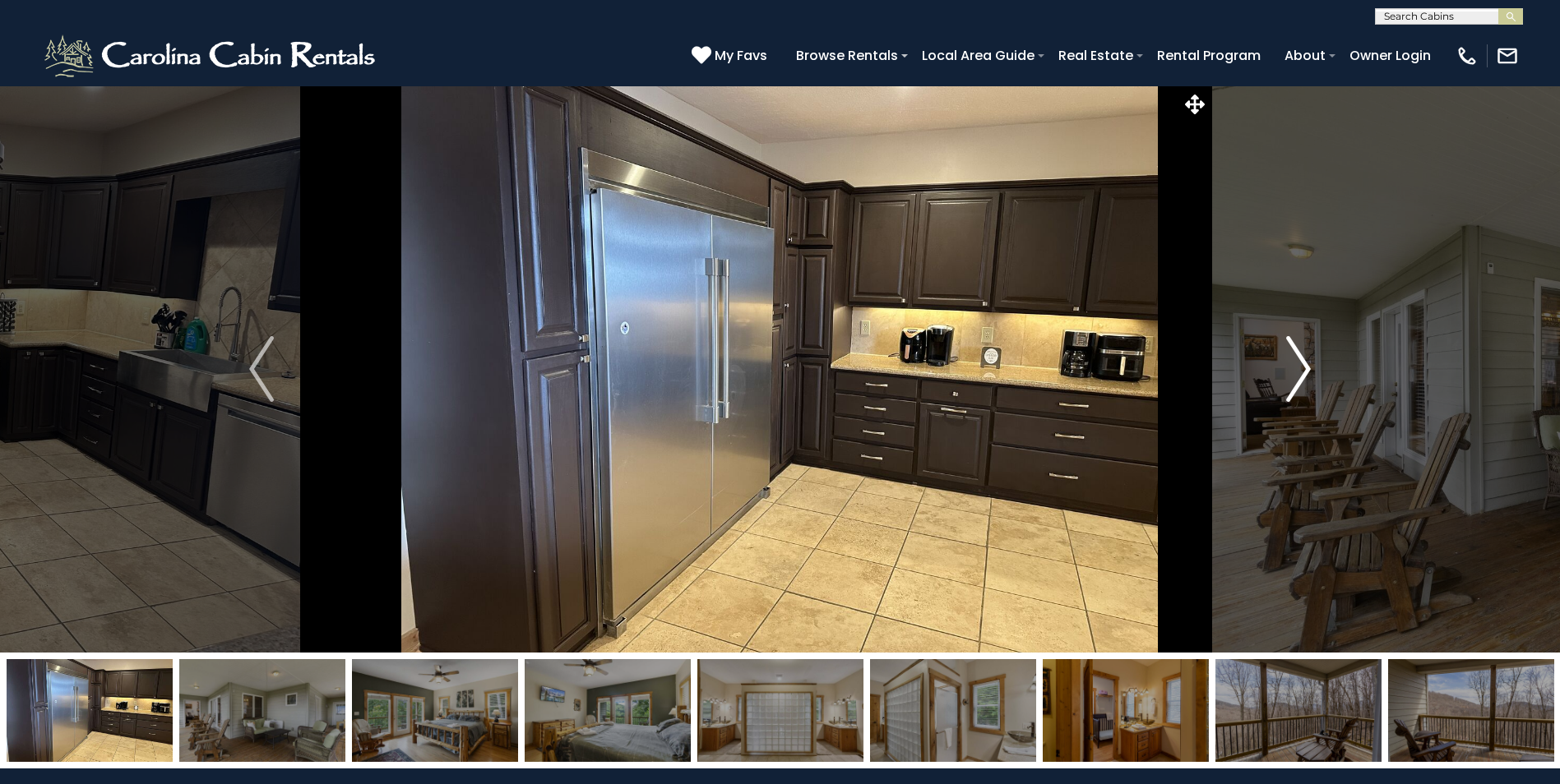
click at [1304, 369] on img "Next" at bounding box center [1299, 369] width 25 height 65
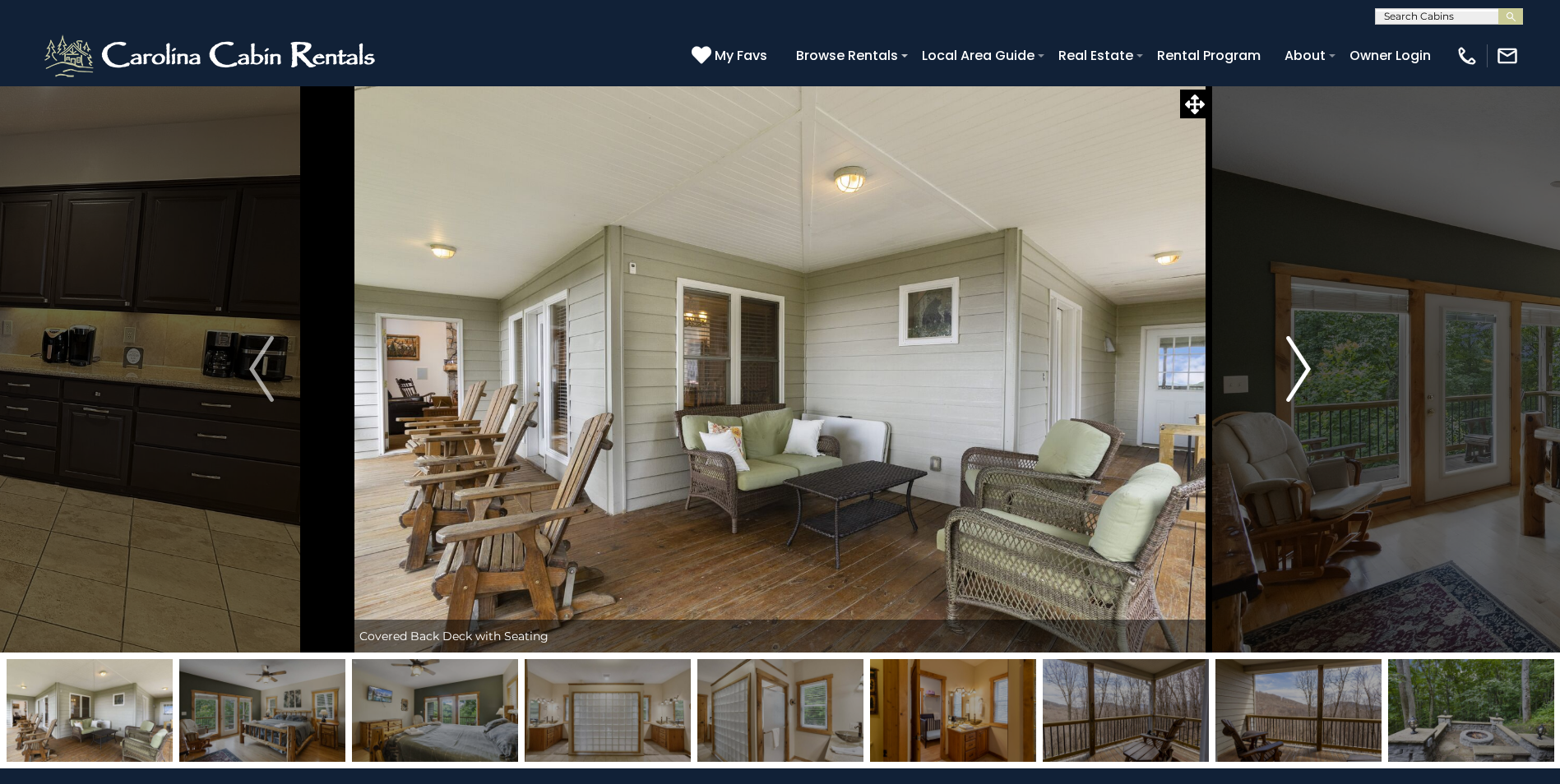
click at [1304, 369] on img "Next" at bounding box center [1299, 369] width 25 height 65
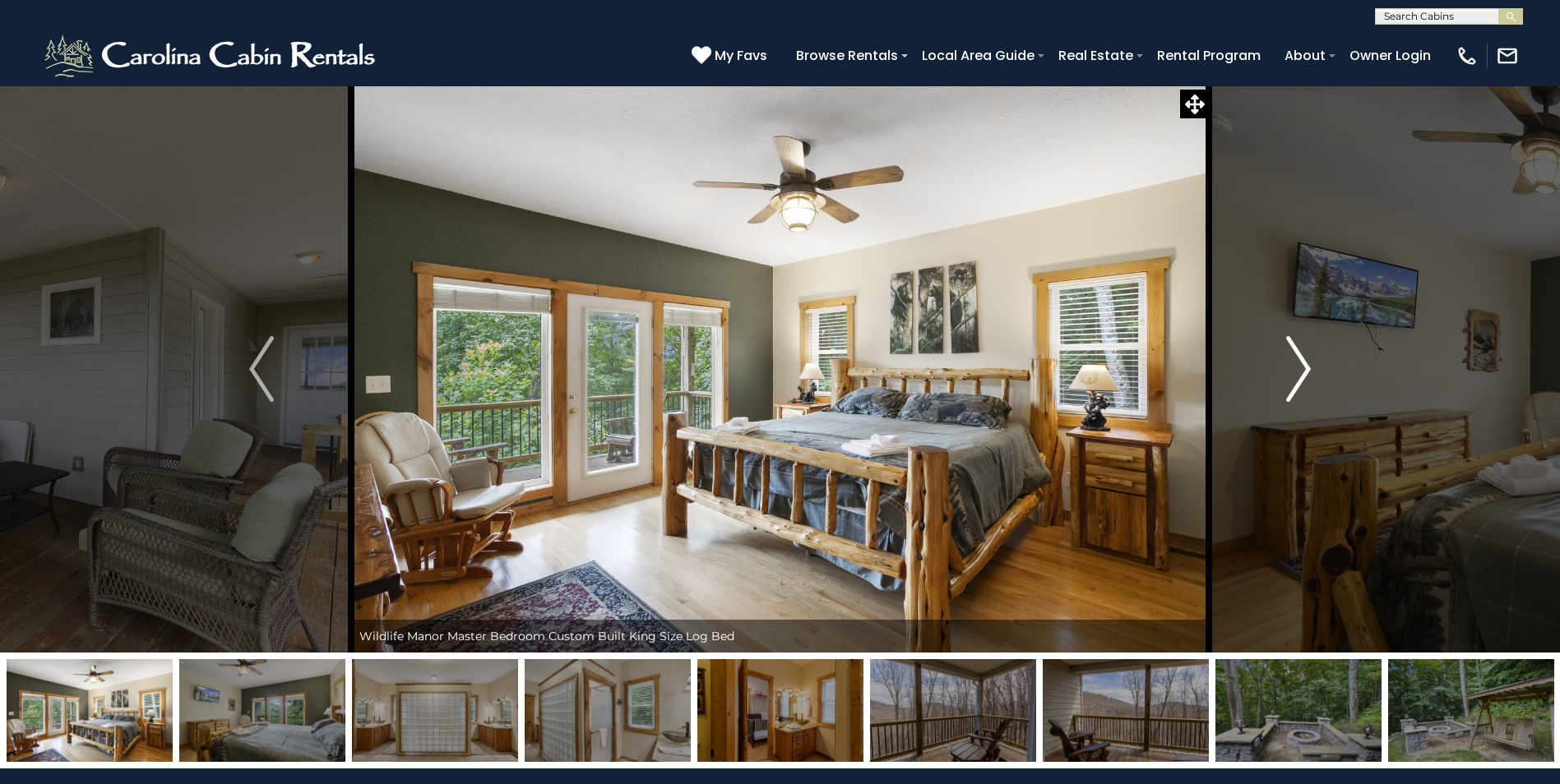
click at [1304, 369] on img "Next" at bounding box center [1299, 369] width 25 height 65
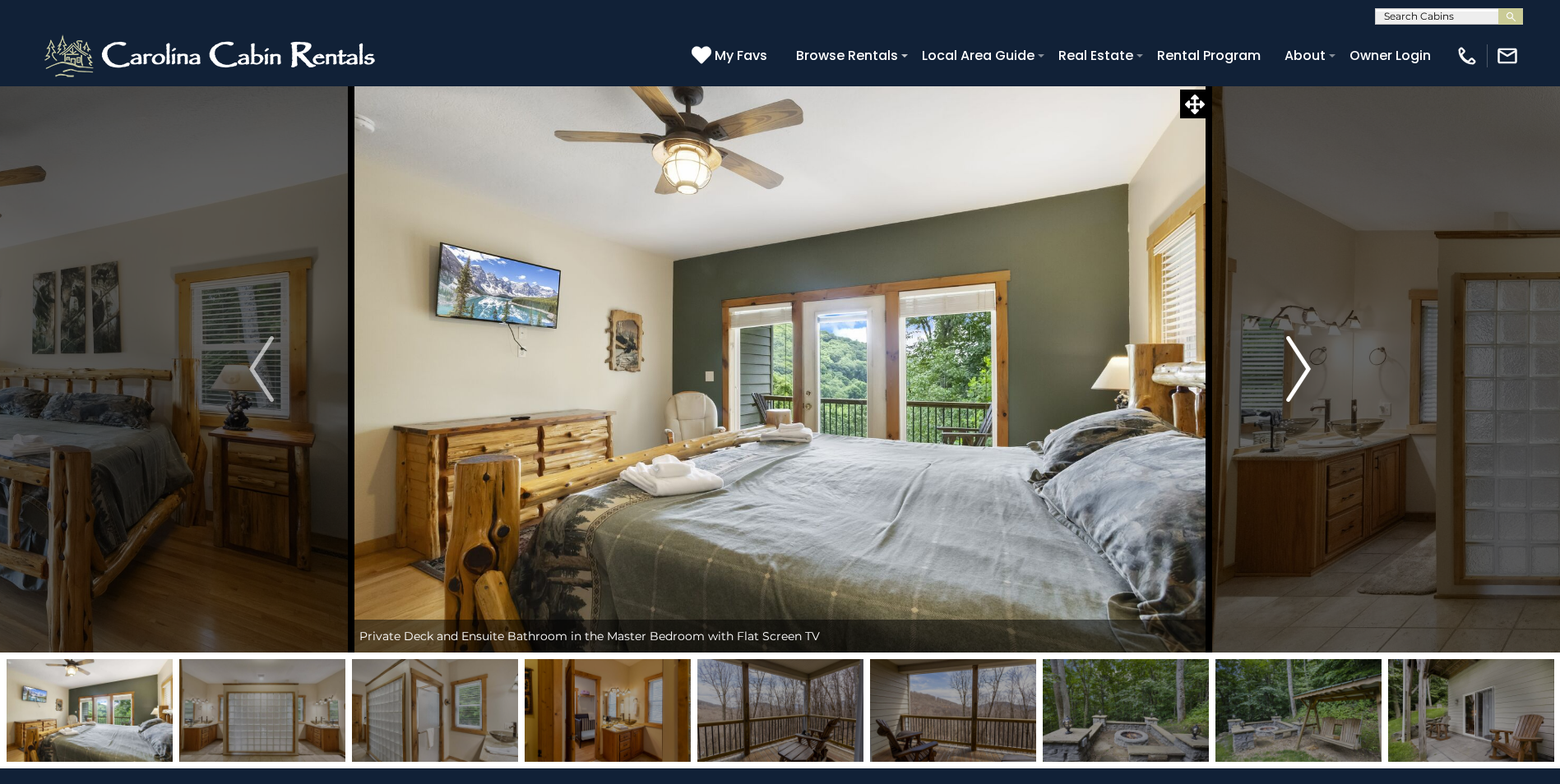
click at [1304, 369] on img "Next" at bounding box center [1299, 369] width 25 height 65
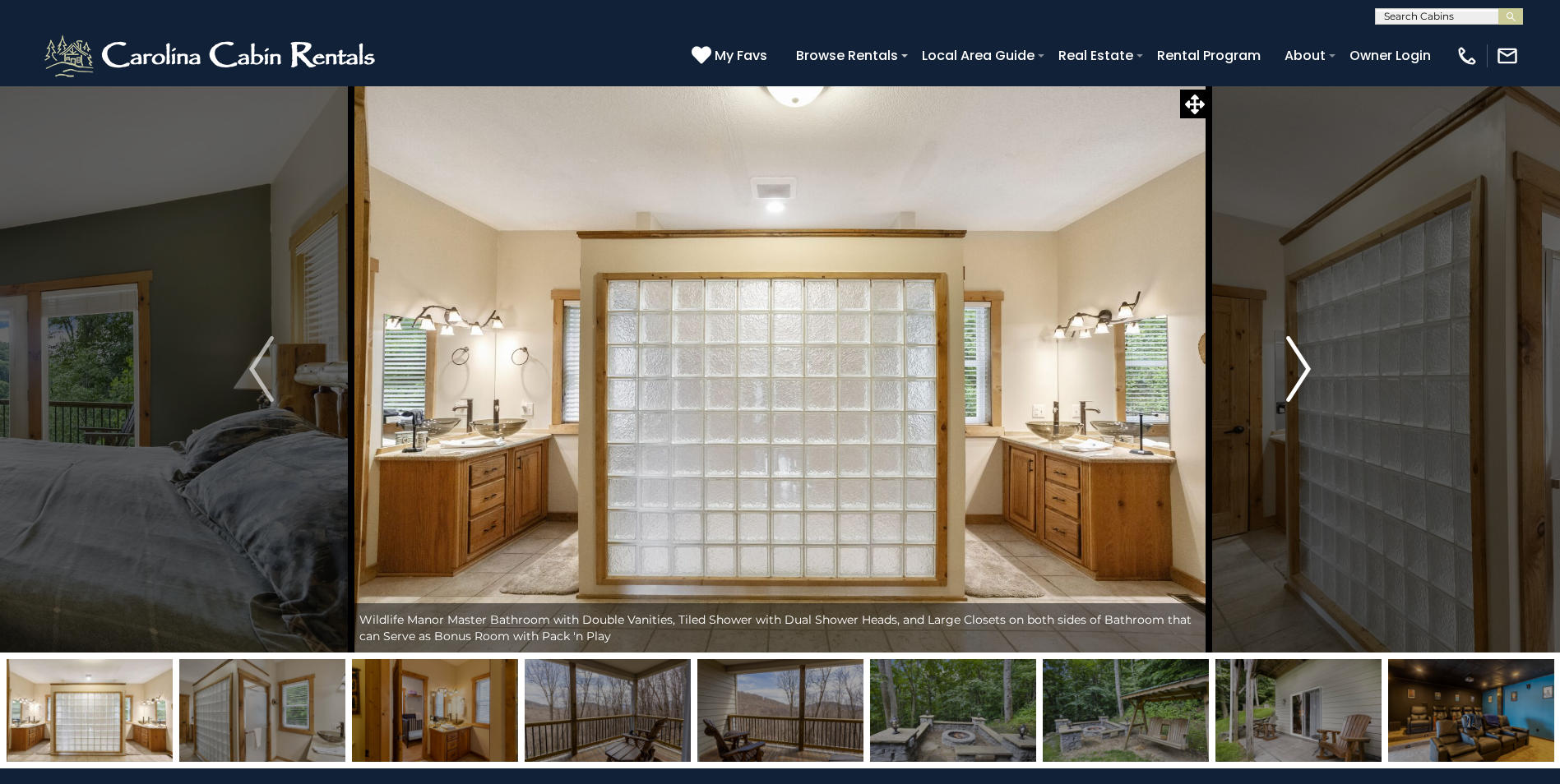
click at [1304, 369] on img "Next" at bounding box center [1299, 369] width 25 height 65
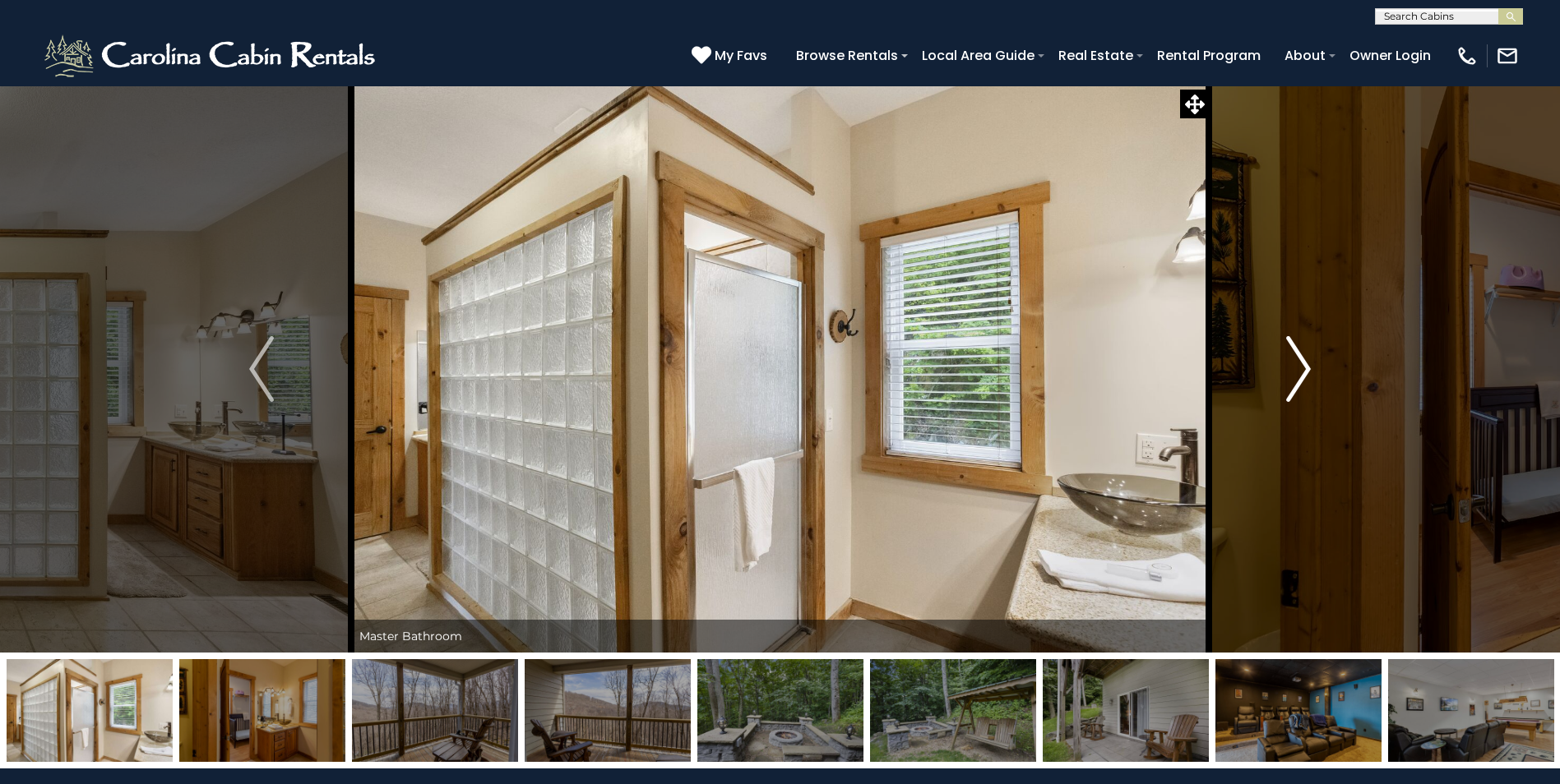
click at [1304, 369] on img "Next" at bounding box center [1299, 369] width 25 height 65
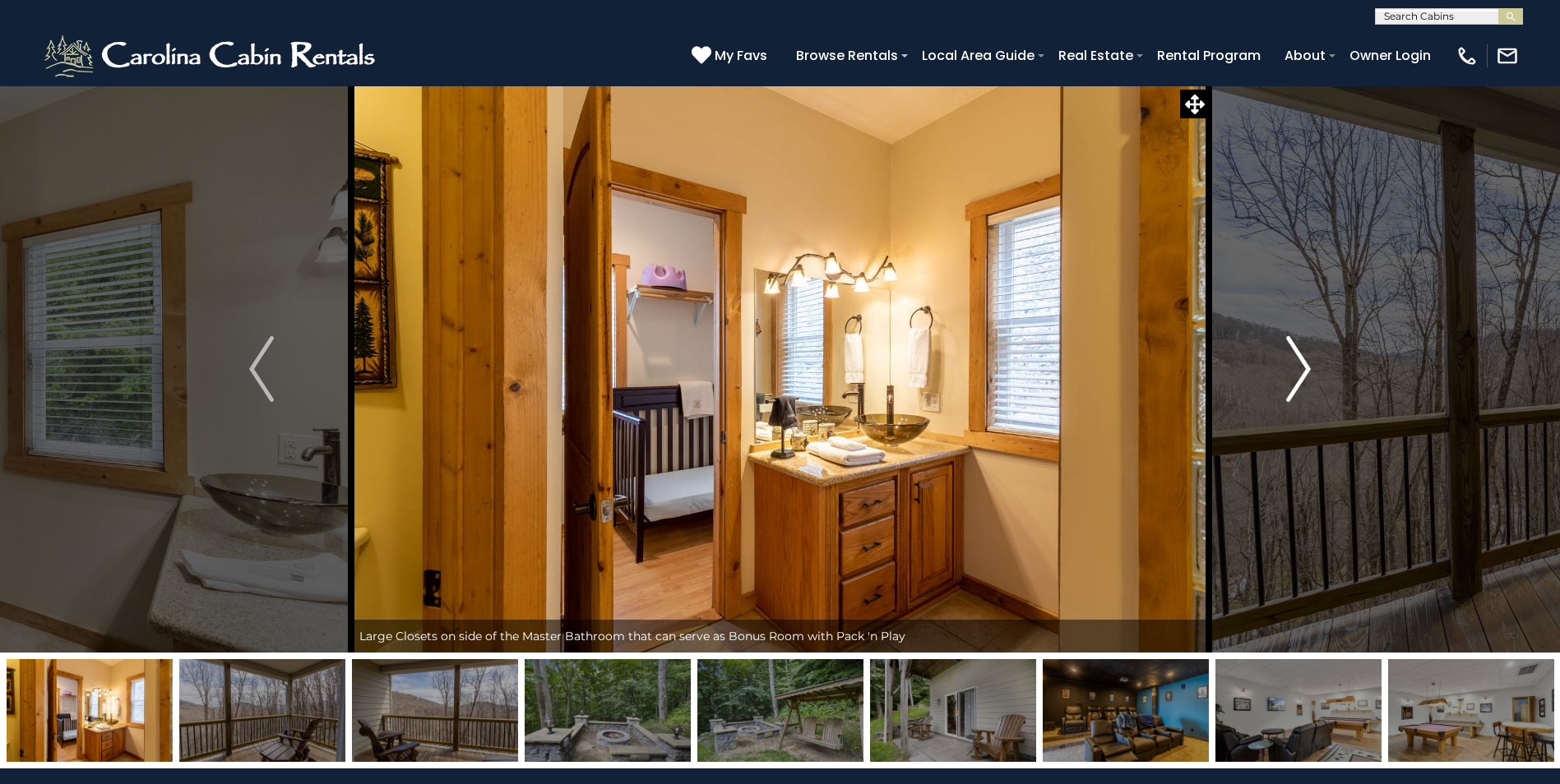
click at [1304, 369] on img "Next" at bounding box center [1299, 369] width 25 height 65
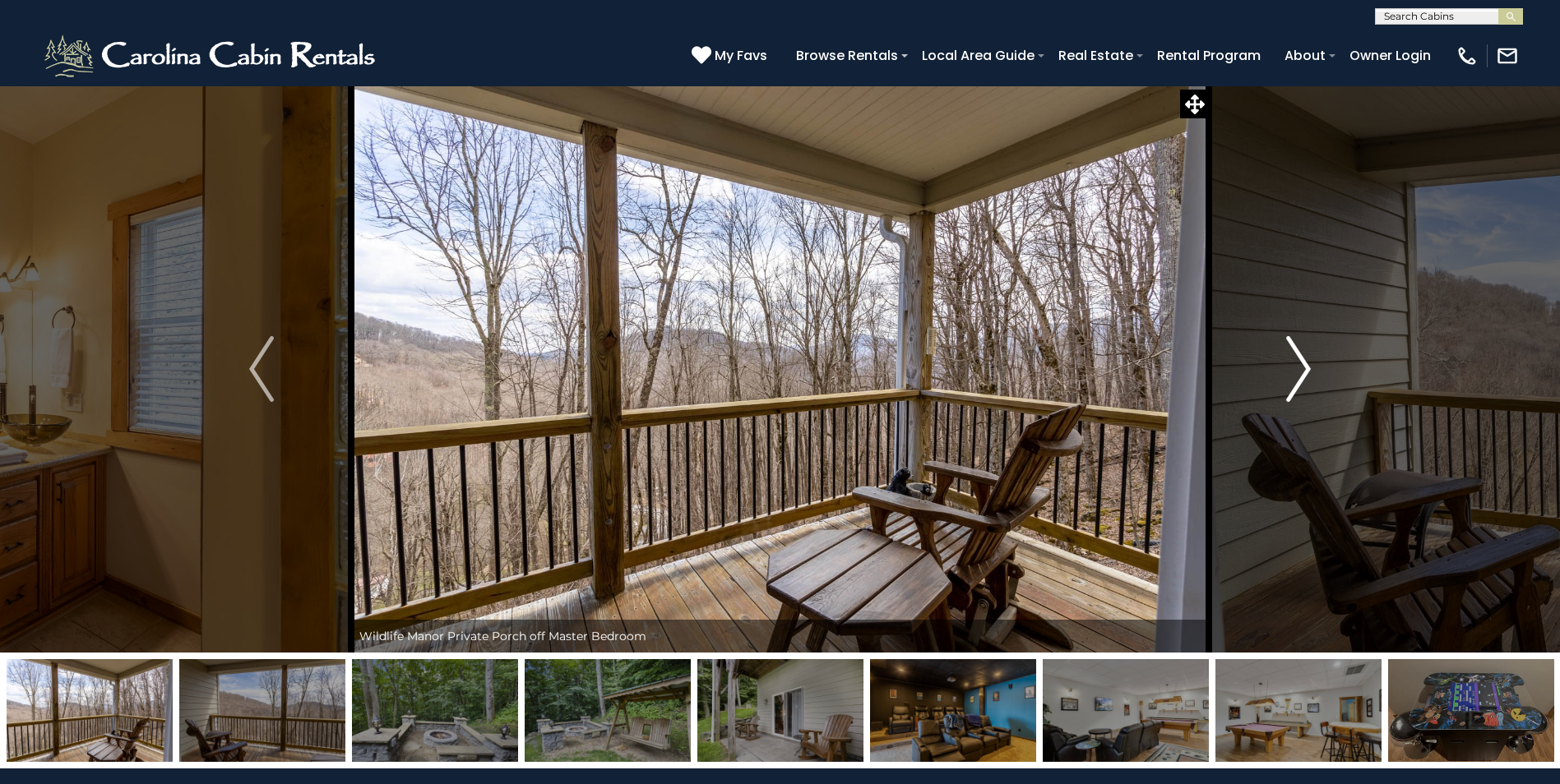
click at [1304, 369] on img "Next" at bounding box center [1299, 369] width 25 height 65
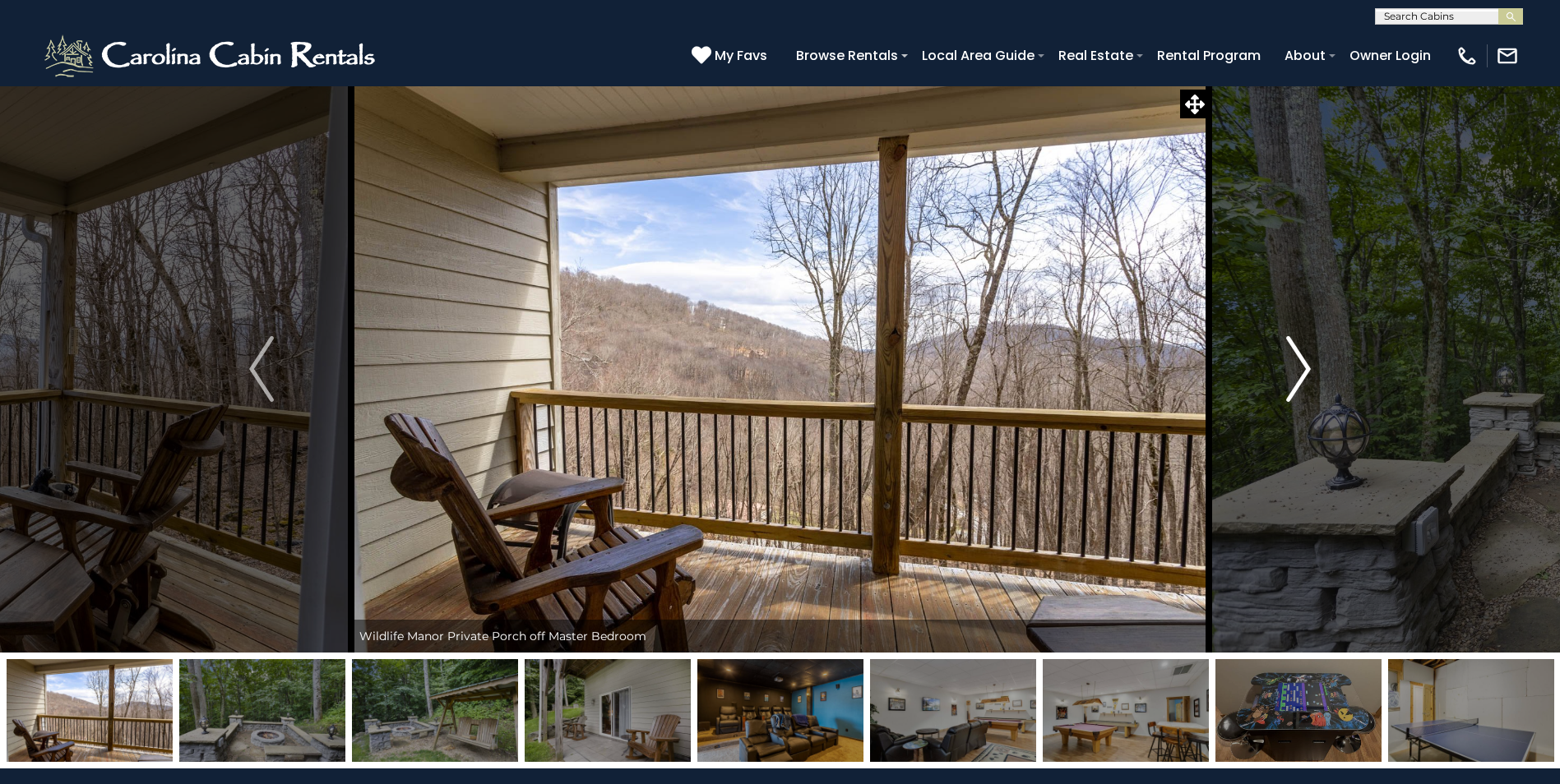
click at [1304, 369] on img "Next" at bounding box center [1299, 369] width 25 height 65
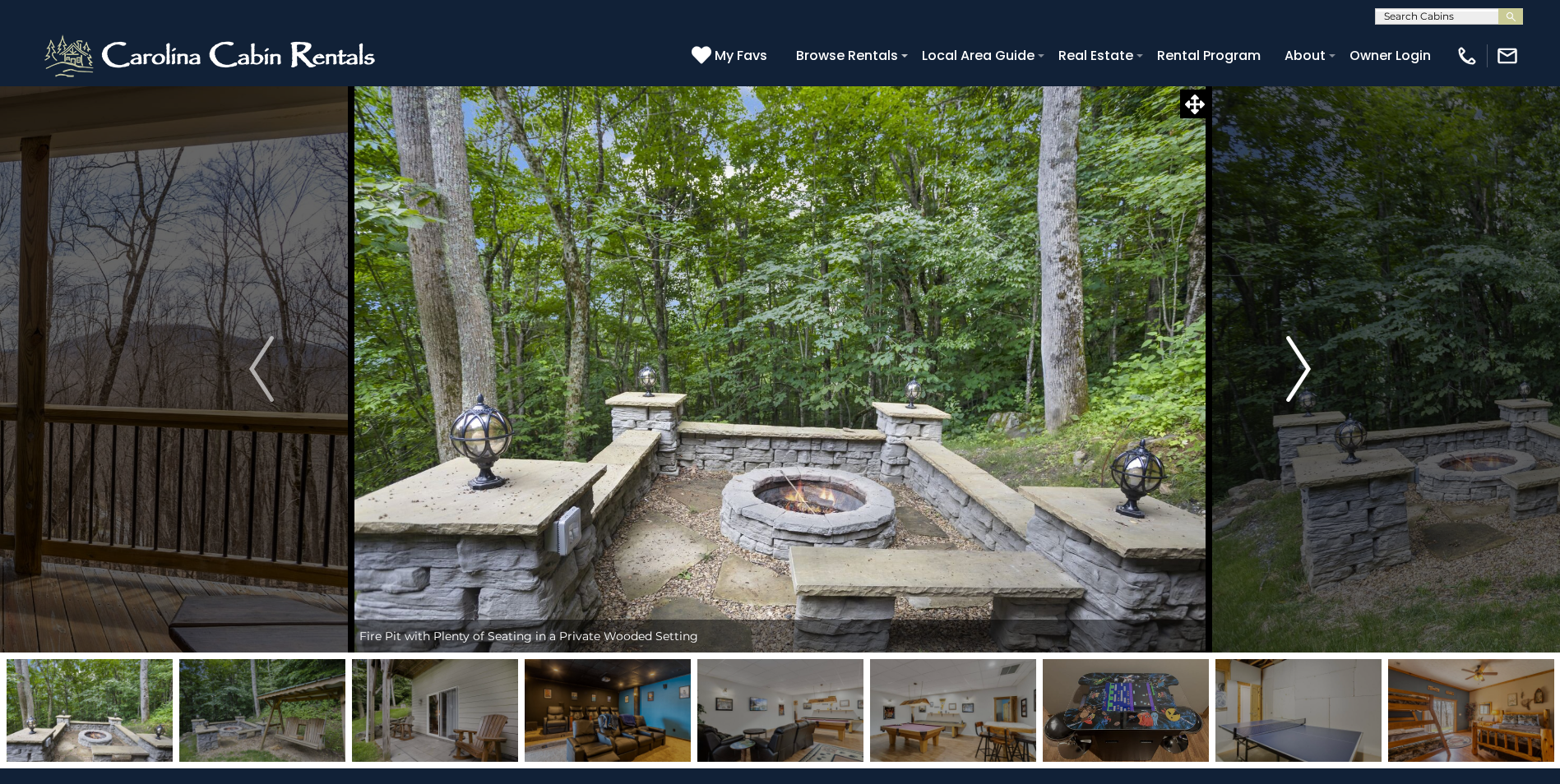
click at [1304, 369] on img "Next" at bounding box center [1299, 369] width 25 height 65
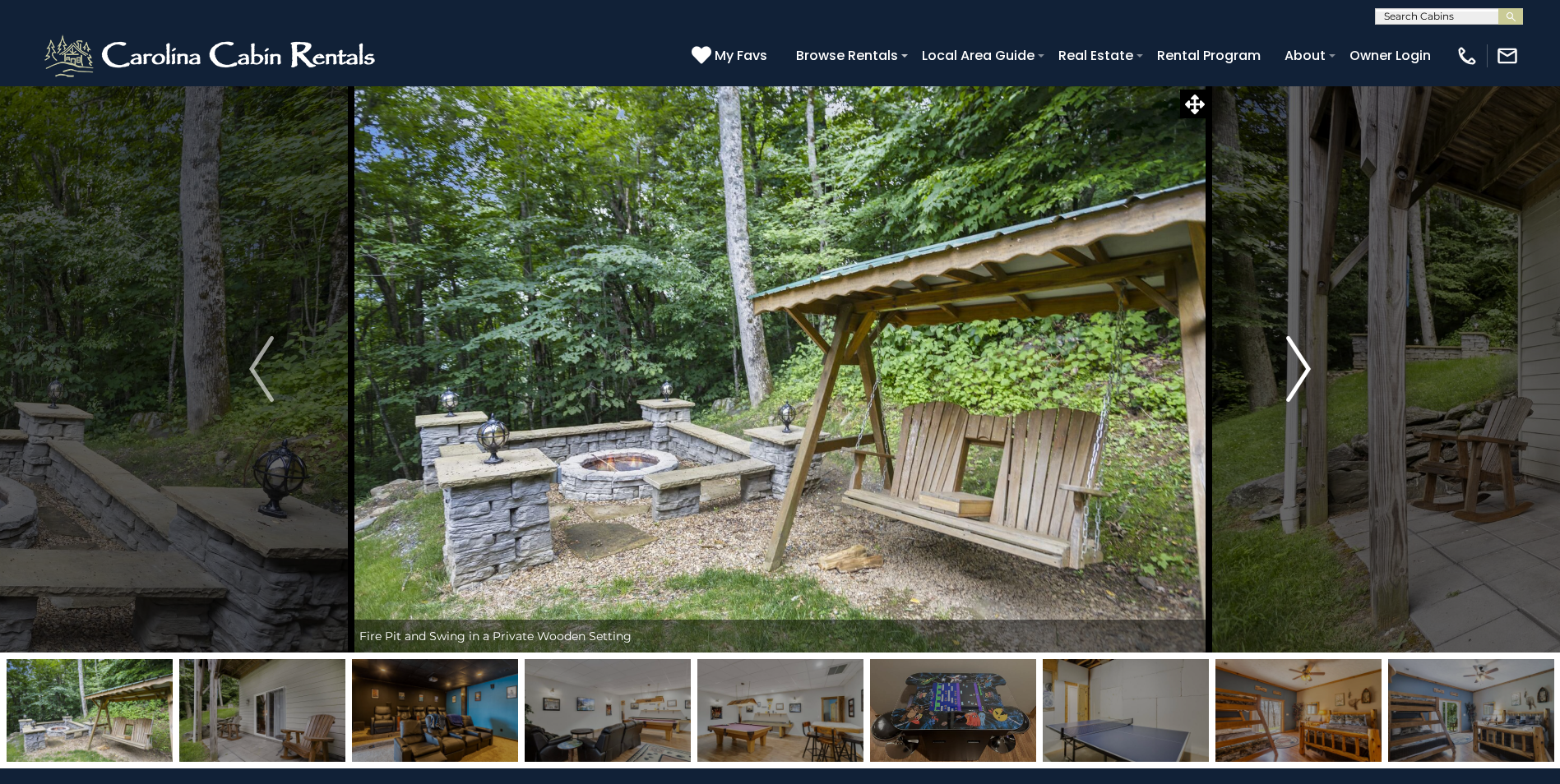
click at [1304, 369] on img "Next" at bounding box center [1299, 369] width 25 height 65
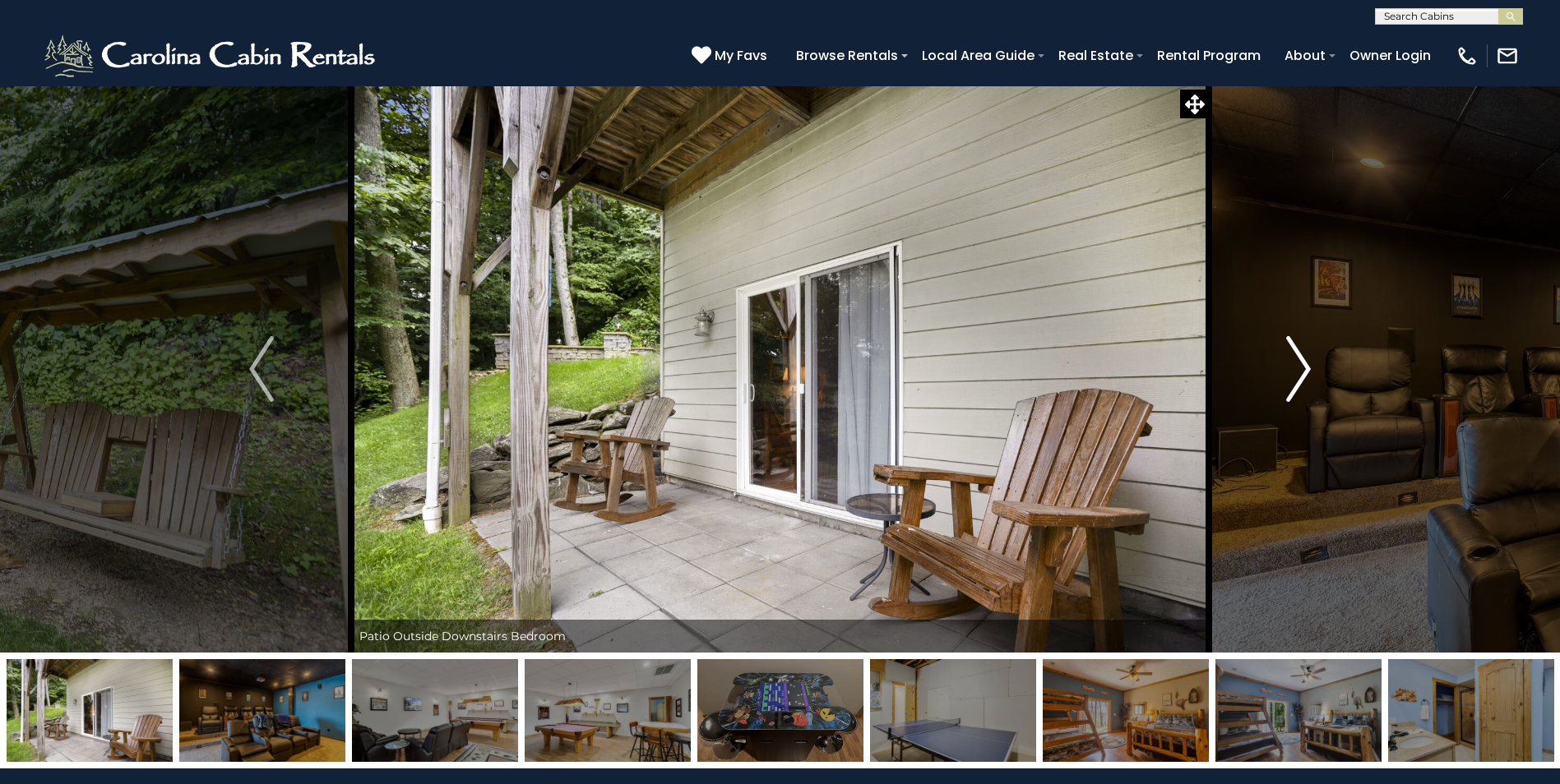
click at [1304, 369] on img "Next" at bounding box center [1299, 369] width 25 height 65
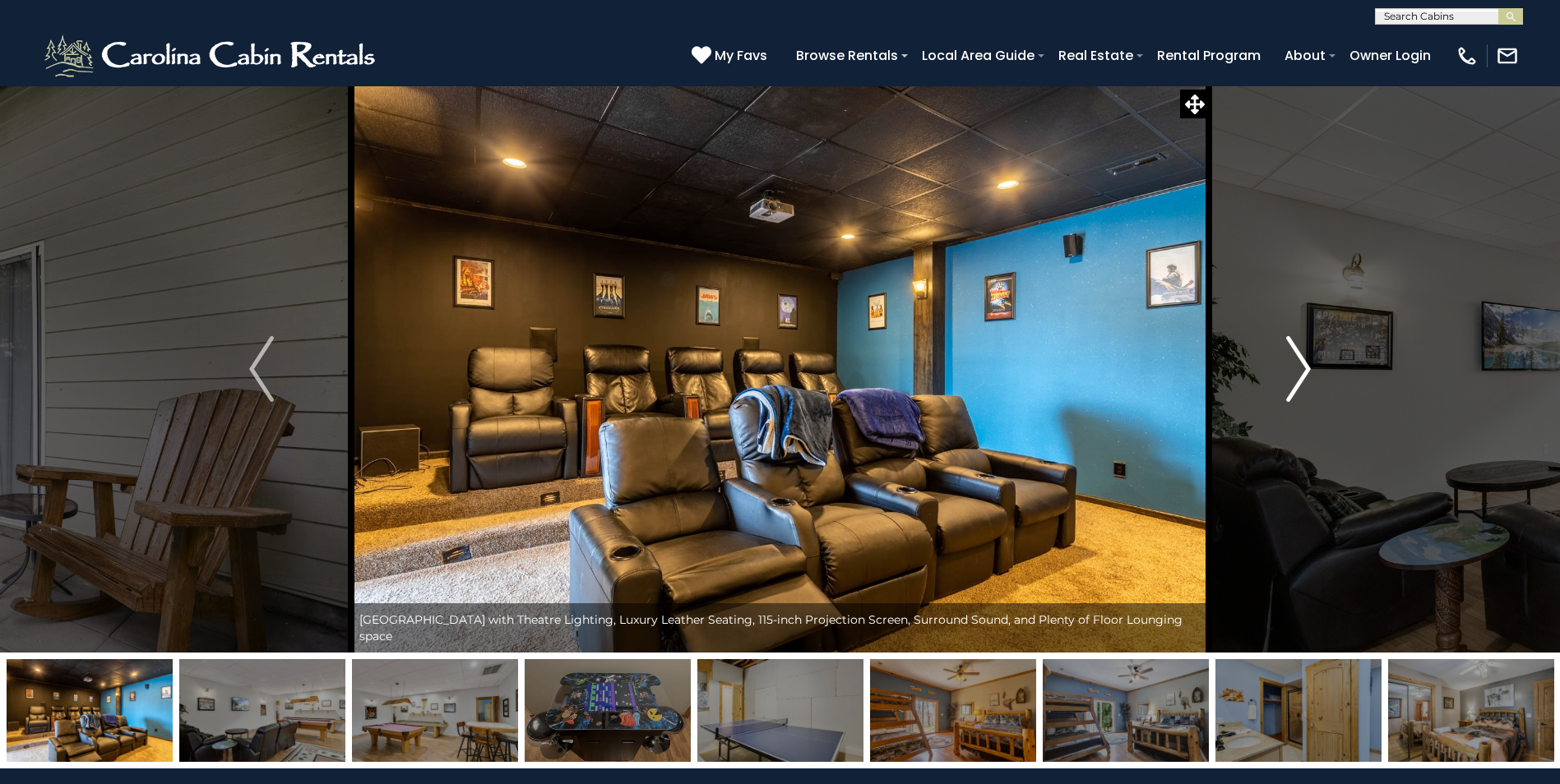
click at [1304, 369] on img "Next" at bounding box center [1299, 369] width 25 height 65
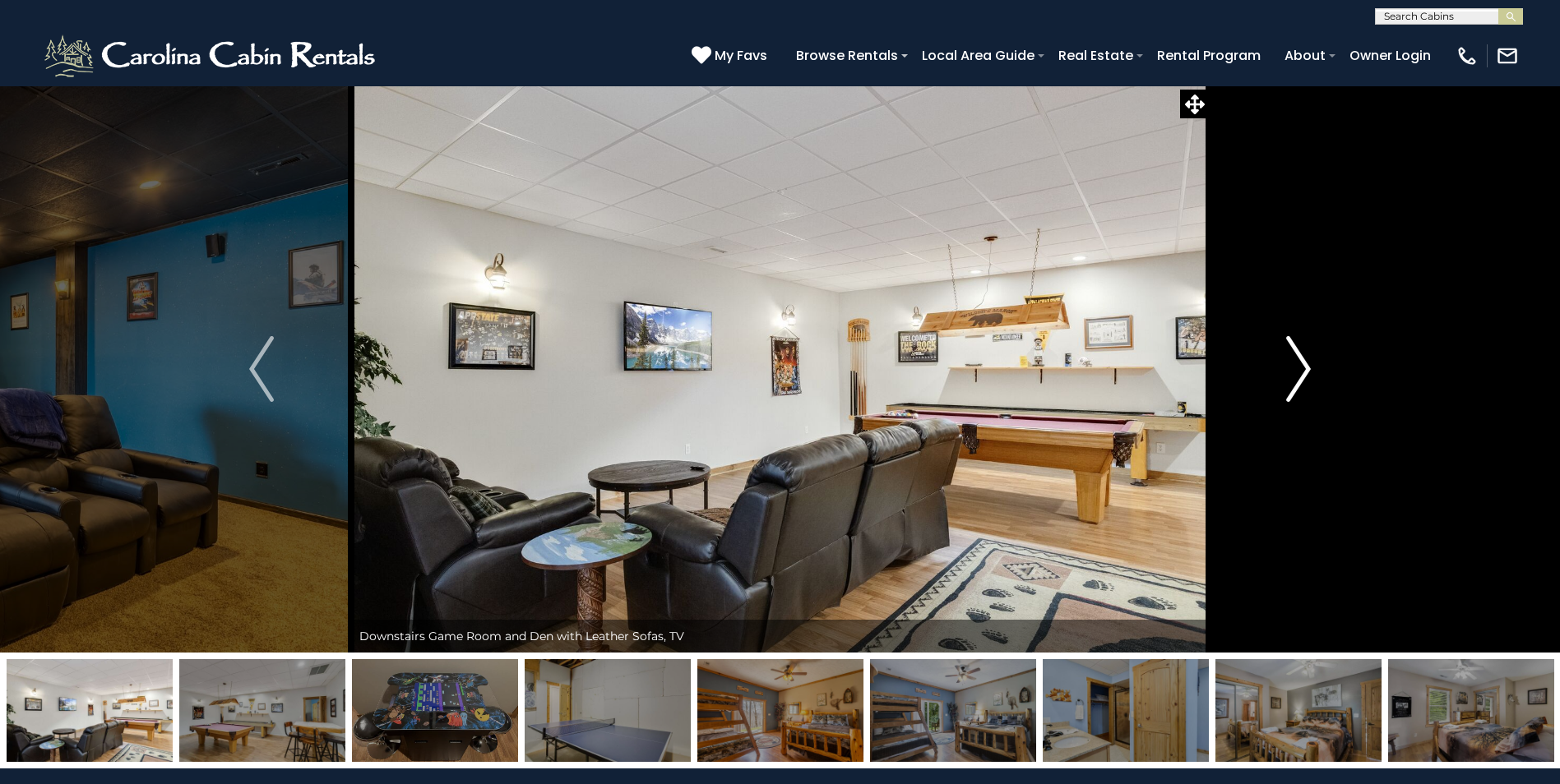
click at [1304, 369] on img "Next" at bounding box center [1299, 369] width 25 height 65
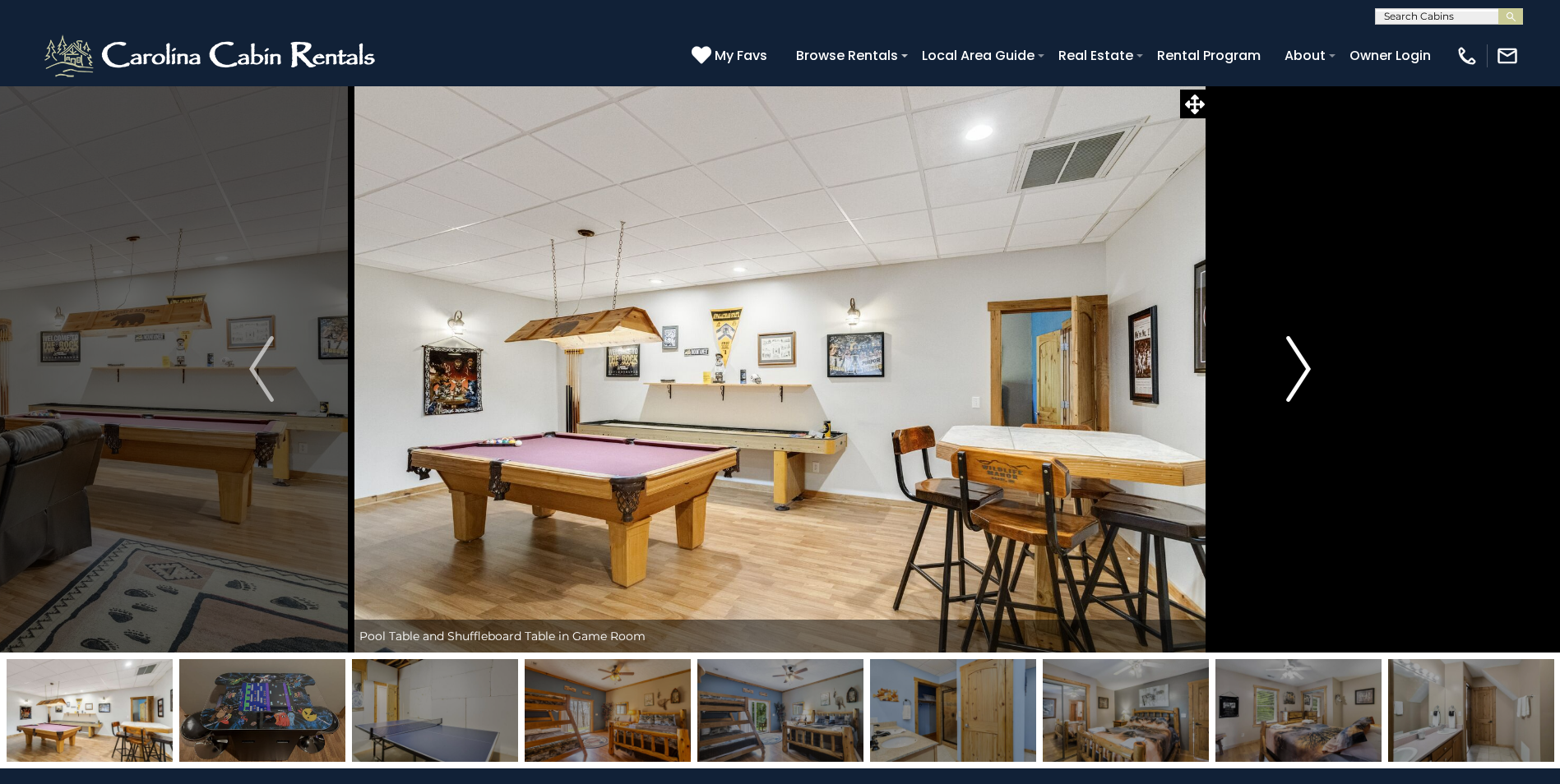
click at [1304, 369] on img "Next" at bounding box center [1299, 369] width 25 height 65
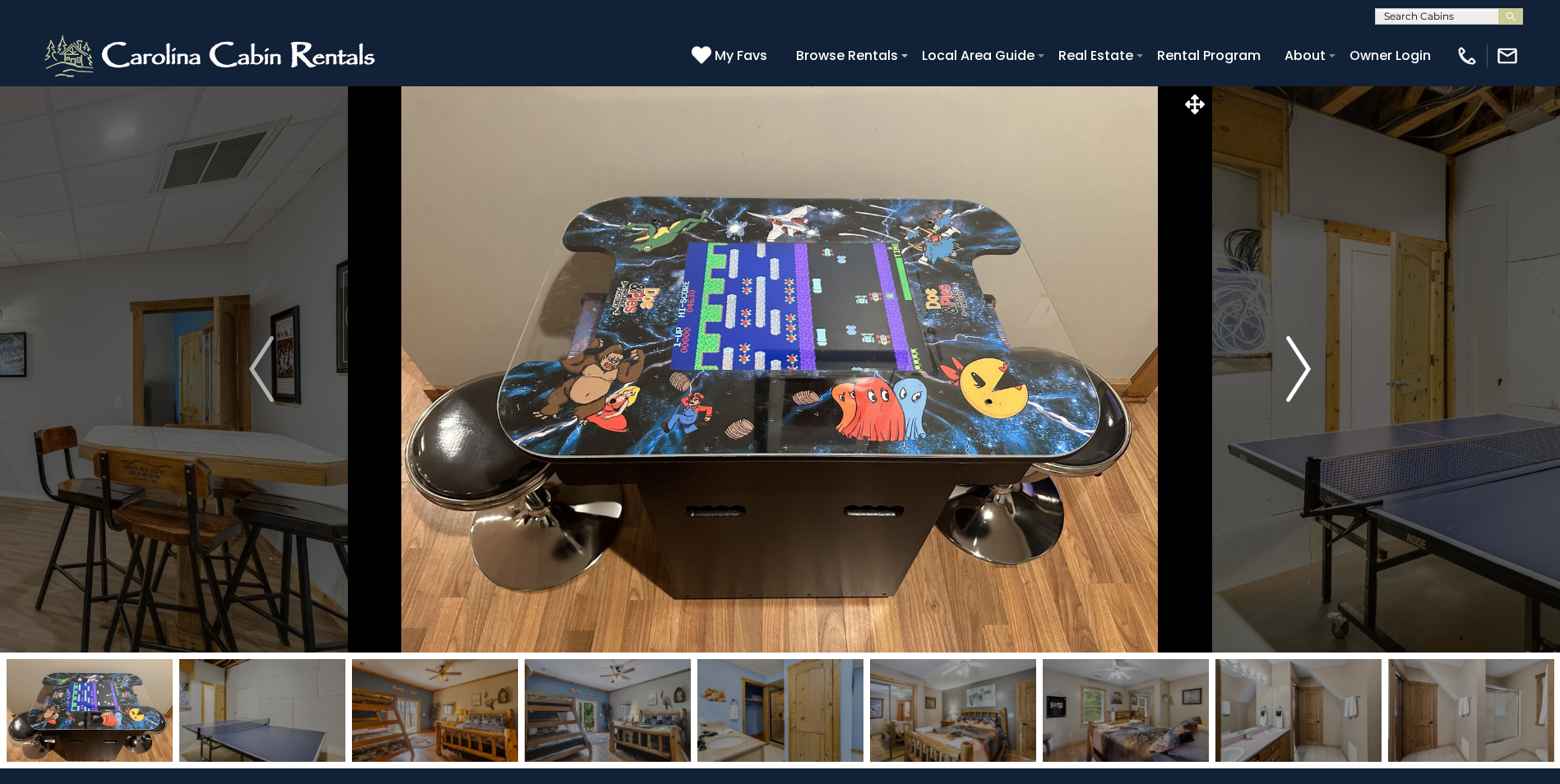
click at [1304, 369] on img "Next" at bounding box center [1299, 369] width 25 height 65
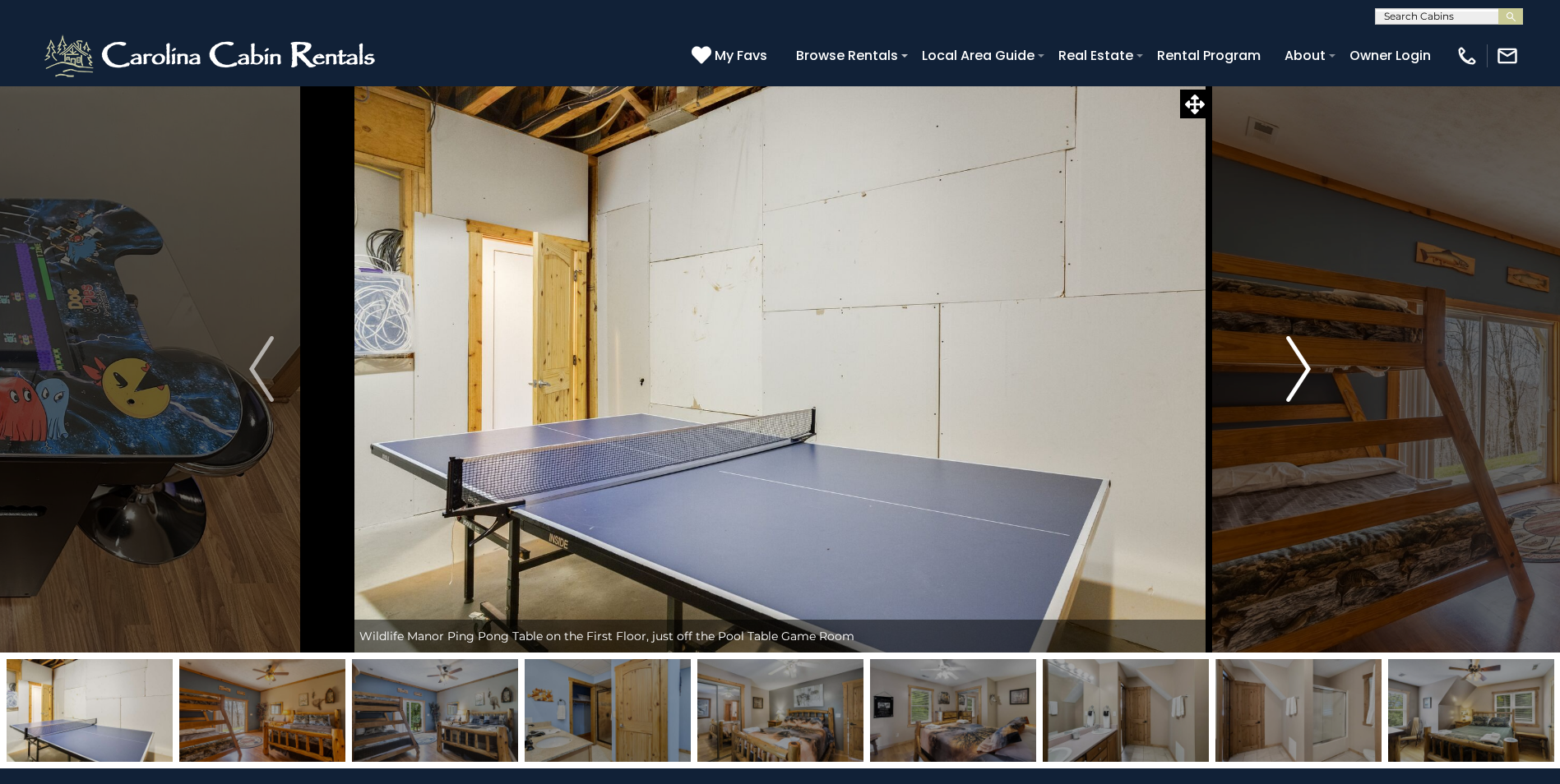
click at [1304, 369] on img "Next" at bounding box center [1299, 369] width 25 height 65
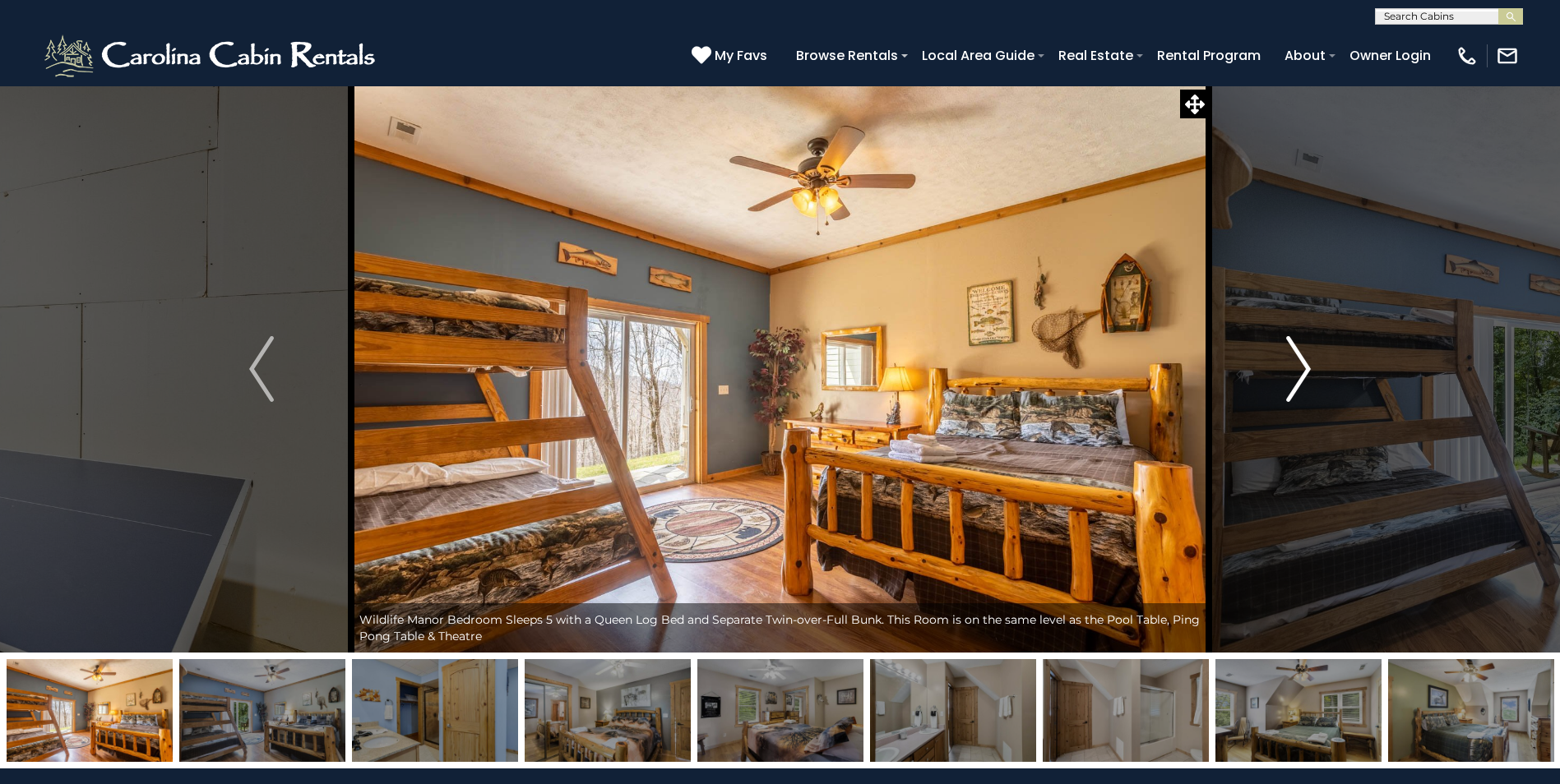
click at [1304, 369] on img "Next" at bounding box center [1299, 369] width 25 height 65
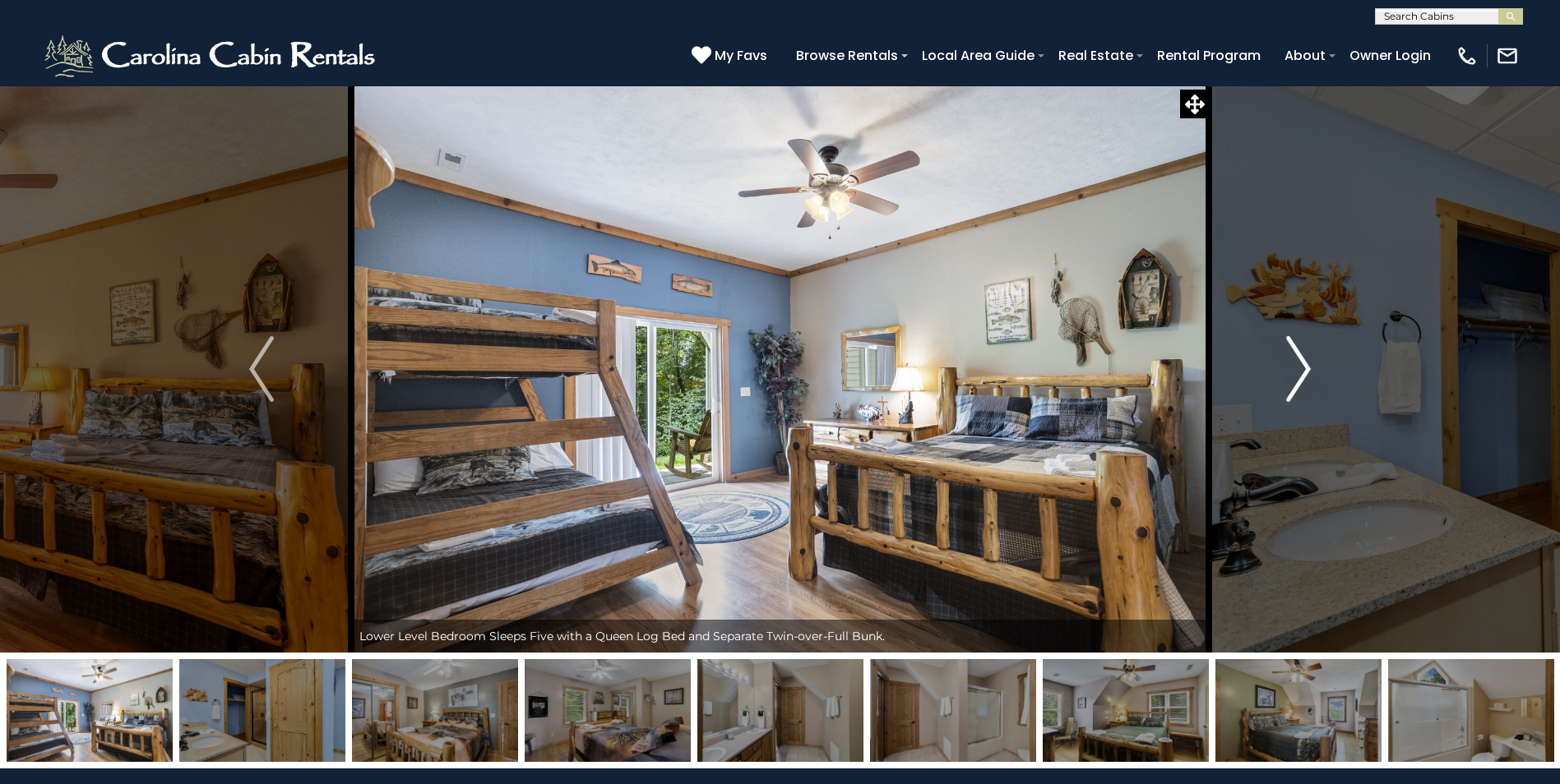
click at [1304, 369] on img "Next" at bounding box center [1299, 369] width 25 height 65
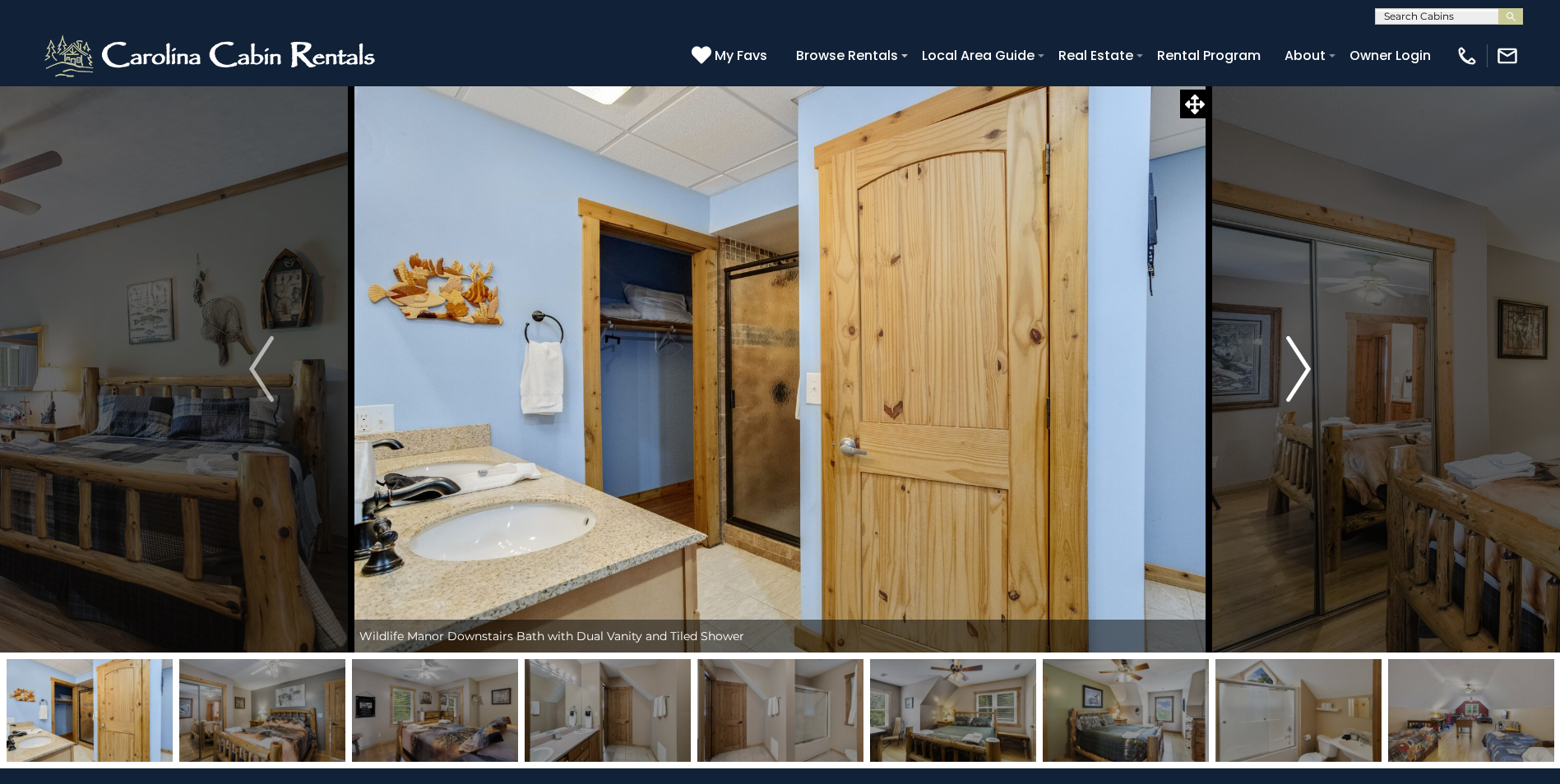
click at [1304, 369] on img "Next" at bounding box center [1299, 369] width 25 height 65
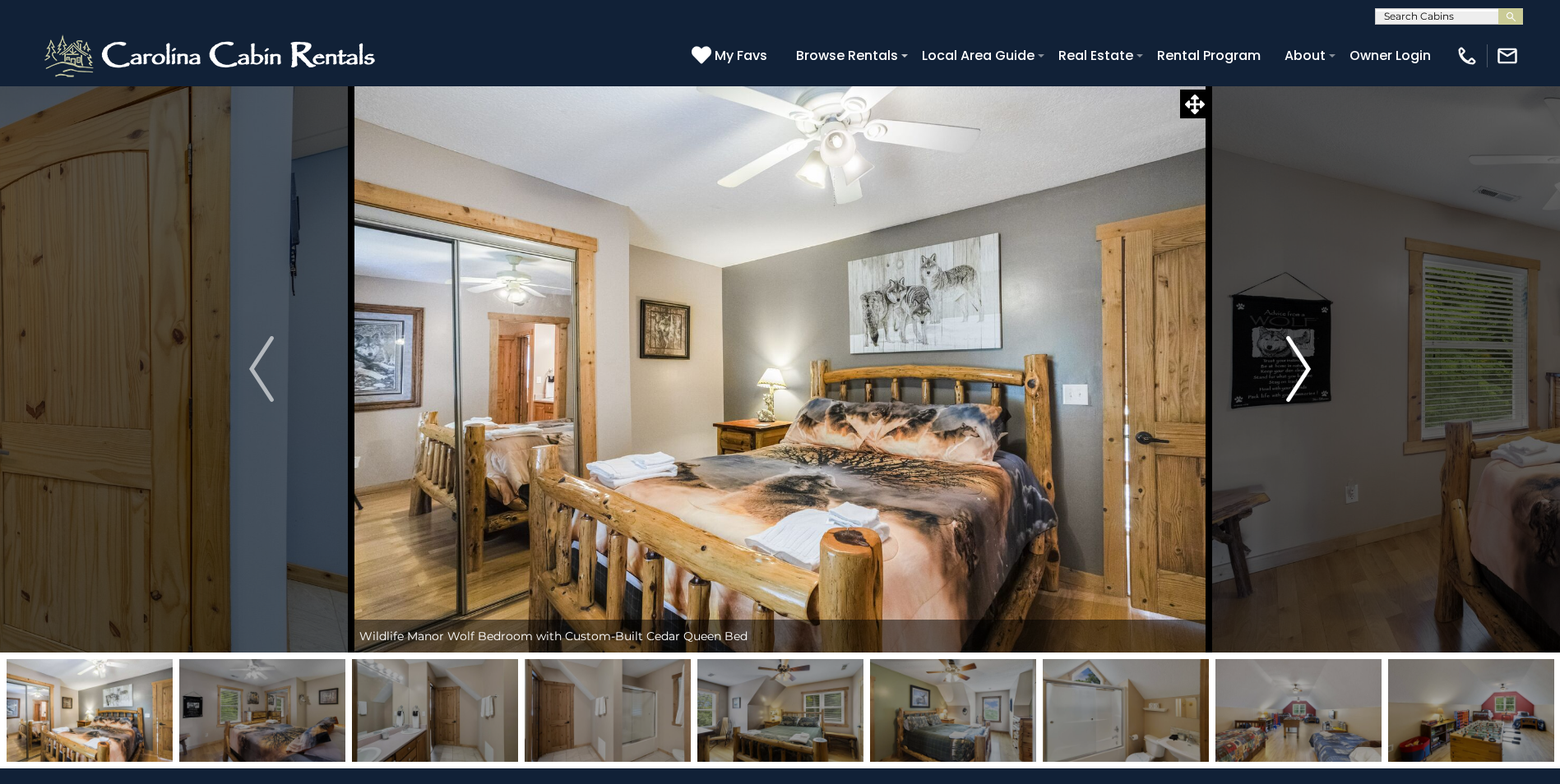
click at [1304, 369] on img "Next" at bounding box center [1299, 369] width 25 height 65
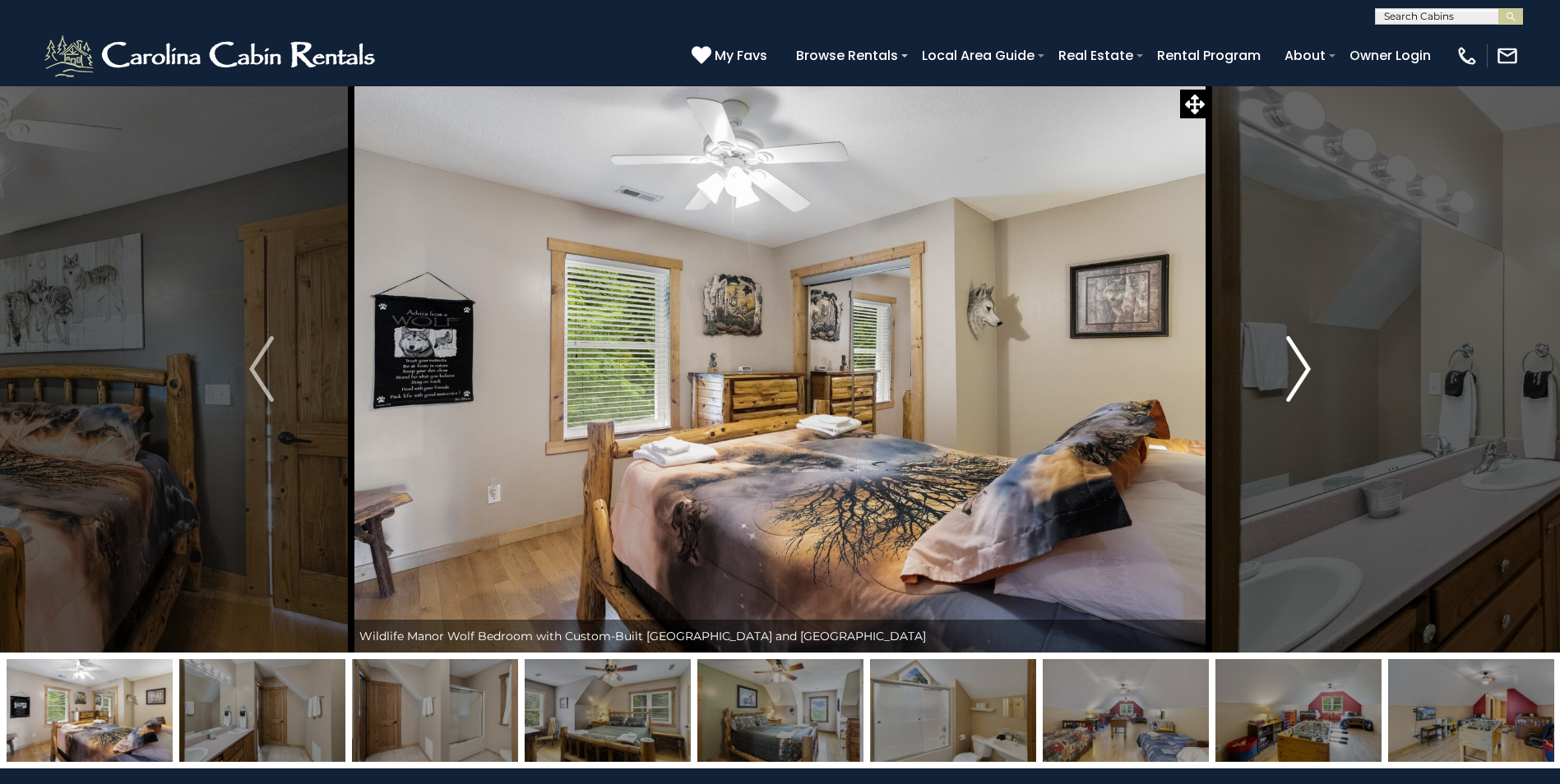
click at [1304, 369] on img "Next" at bounding box center [1299, 369] width 25 height 65
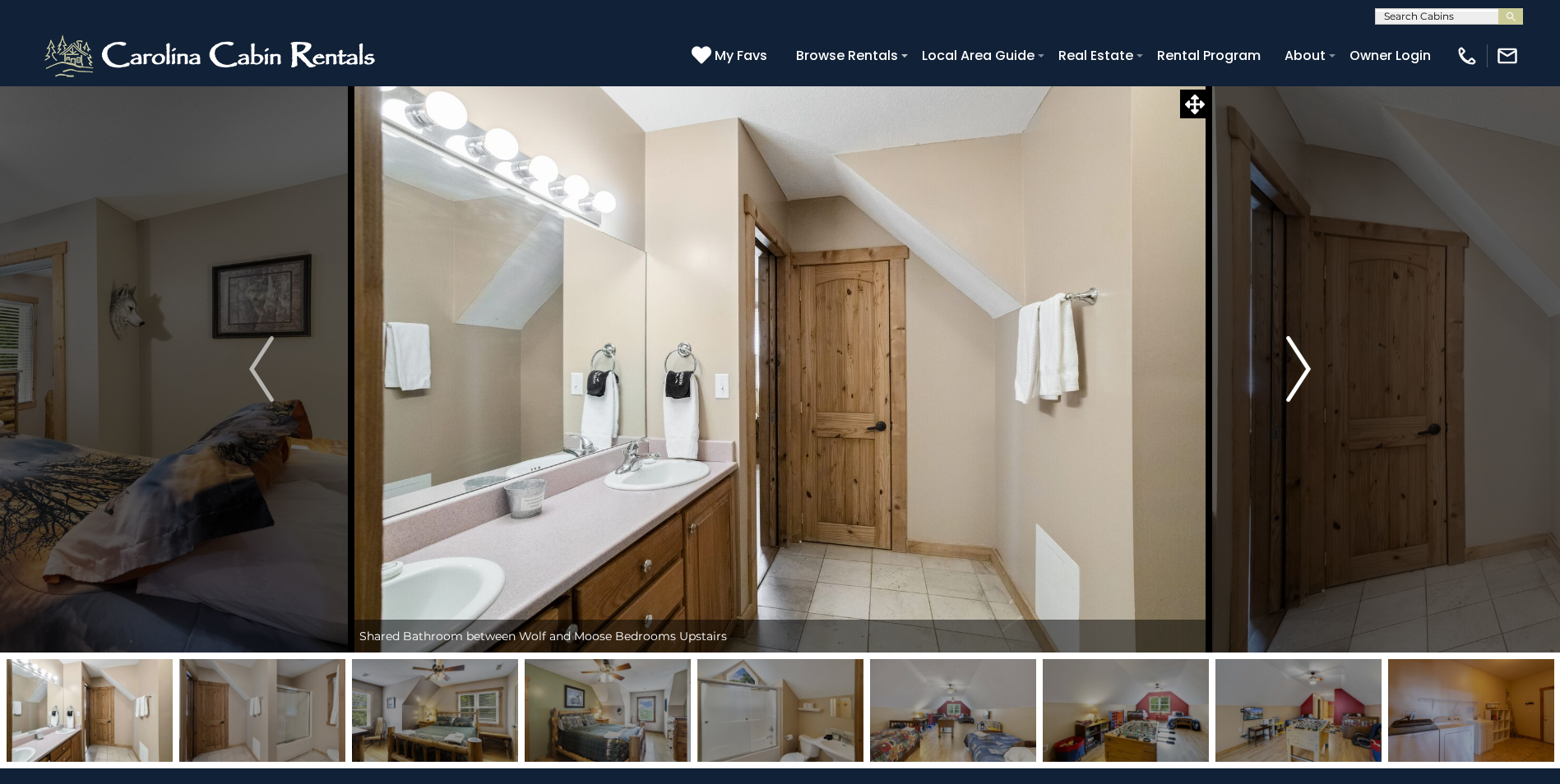
click at [1304, 369] on img "Next" at bounding box center [1299, 369] width 25 height 65
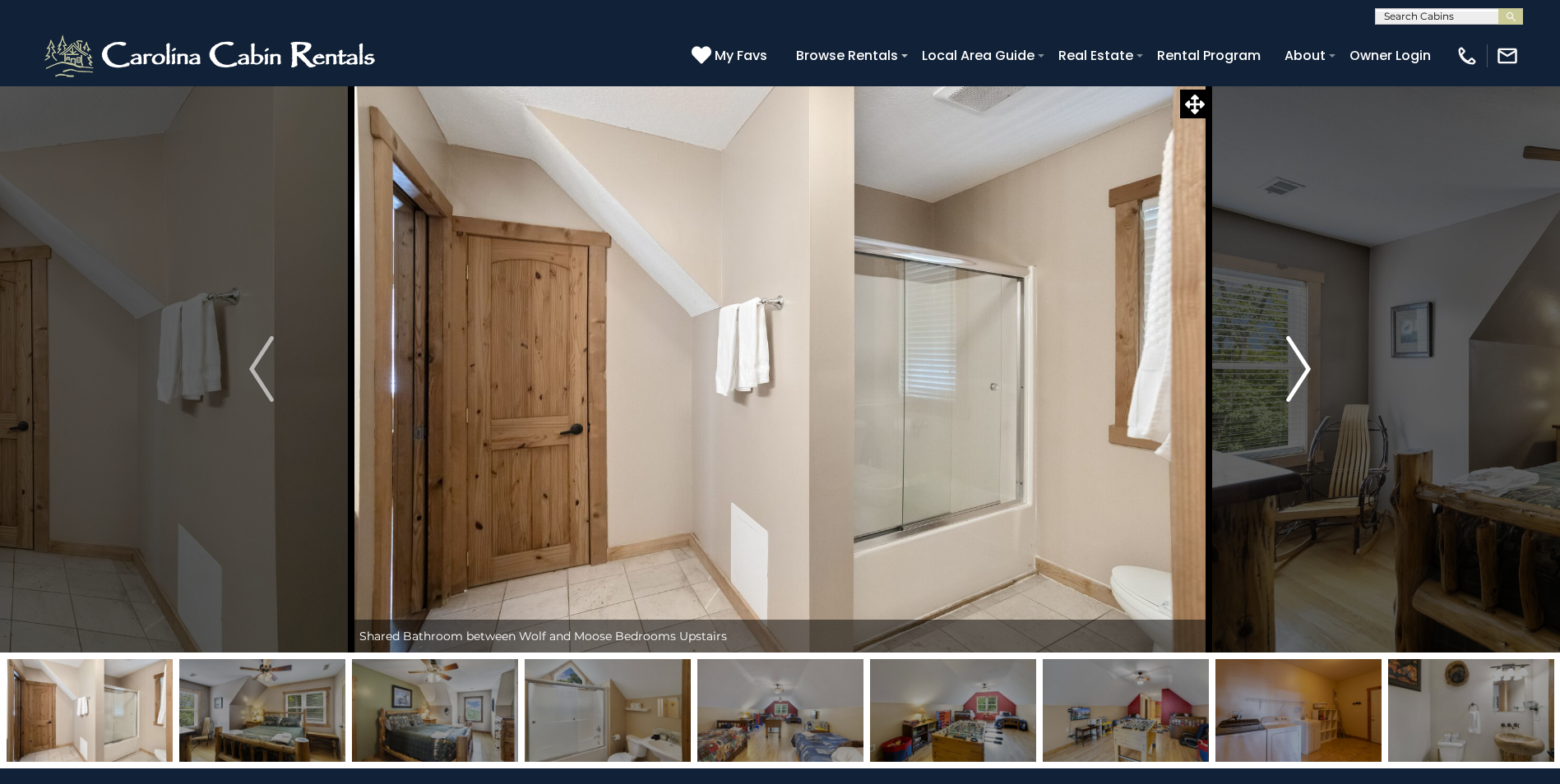
click at [1304, 369] on img "Next" at bounding box center [1299, 369] width 25 height 65
